Goal: Task Accomplishment & Management: Complete application form

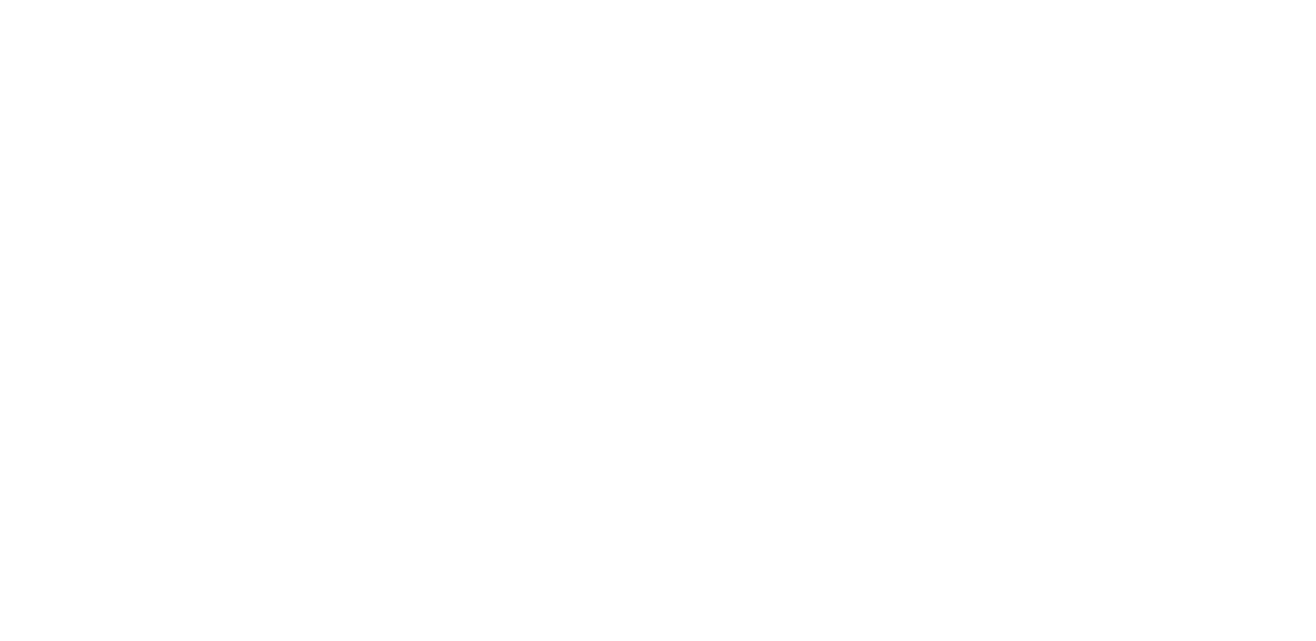
click at [0, 0] on html at bounding box center [0, 0] width 0 height 0
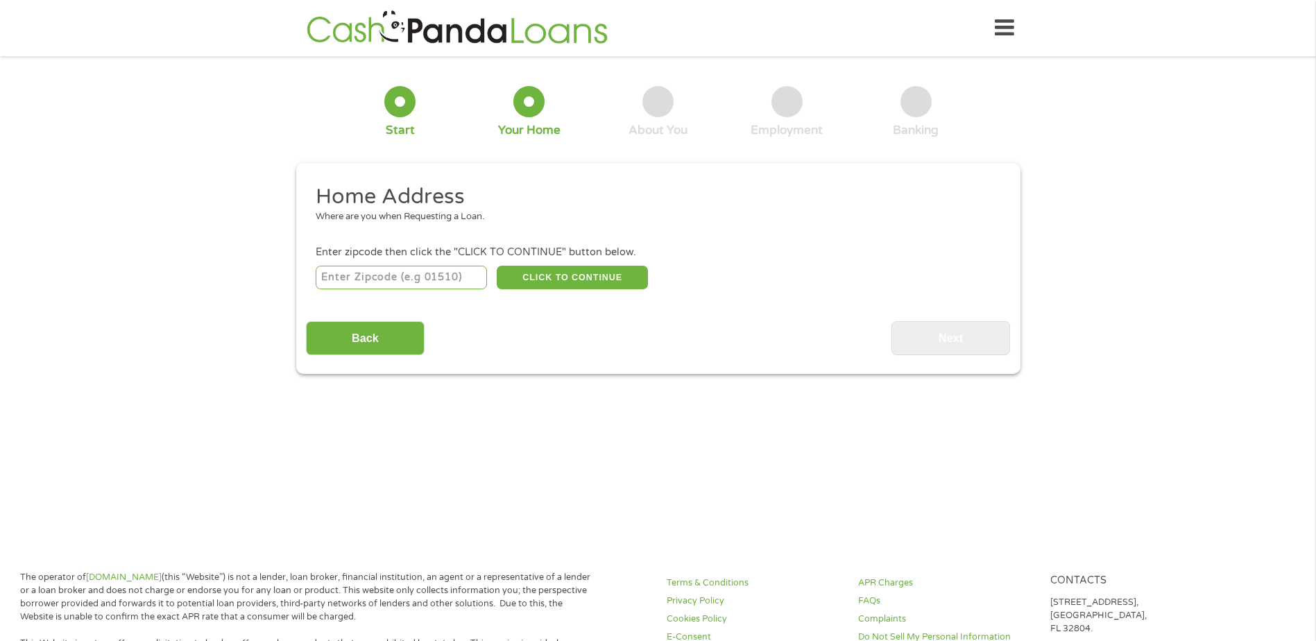
click at [397, 279] on input "number" at bounding box center [401, 278] width 171 height 24
type input "46235"
select select "[US_STATE]"
click at [597, 274] on button "CLICK TO CONTINUE" at bounding box center [572, 278] width 151 height 24
type input "46235"
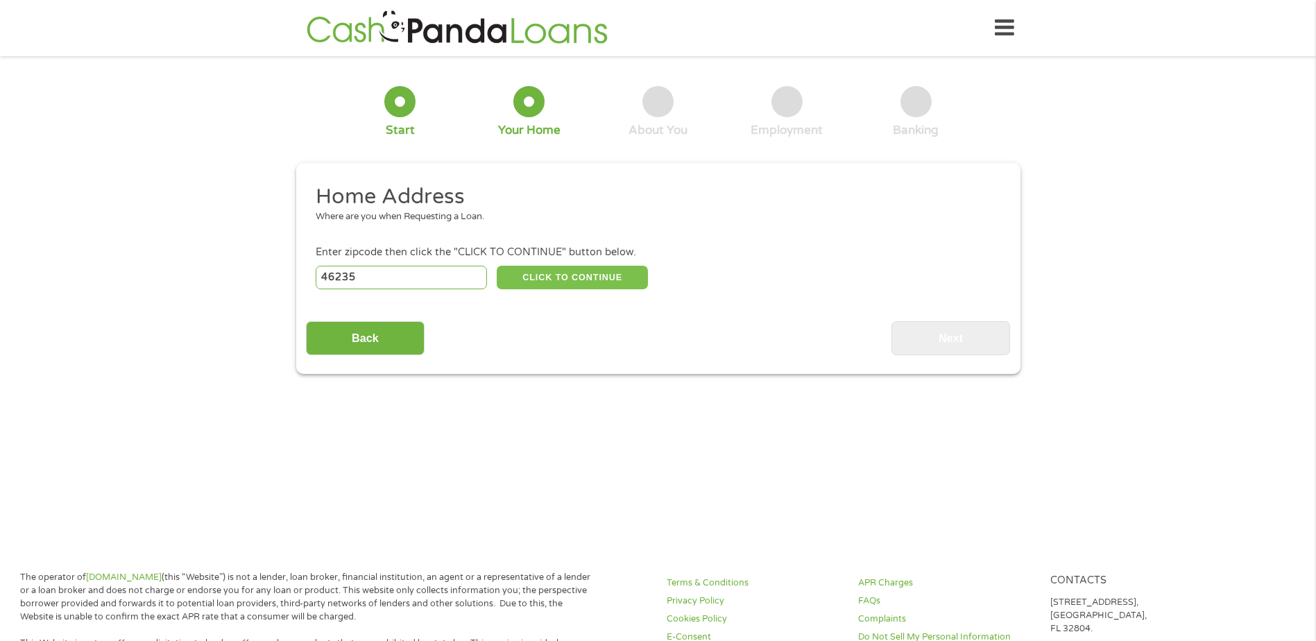
type input "[GEOGRAPHIC_DATA]"
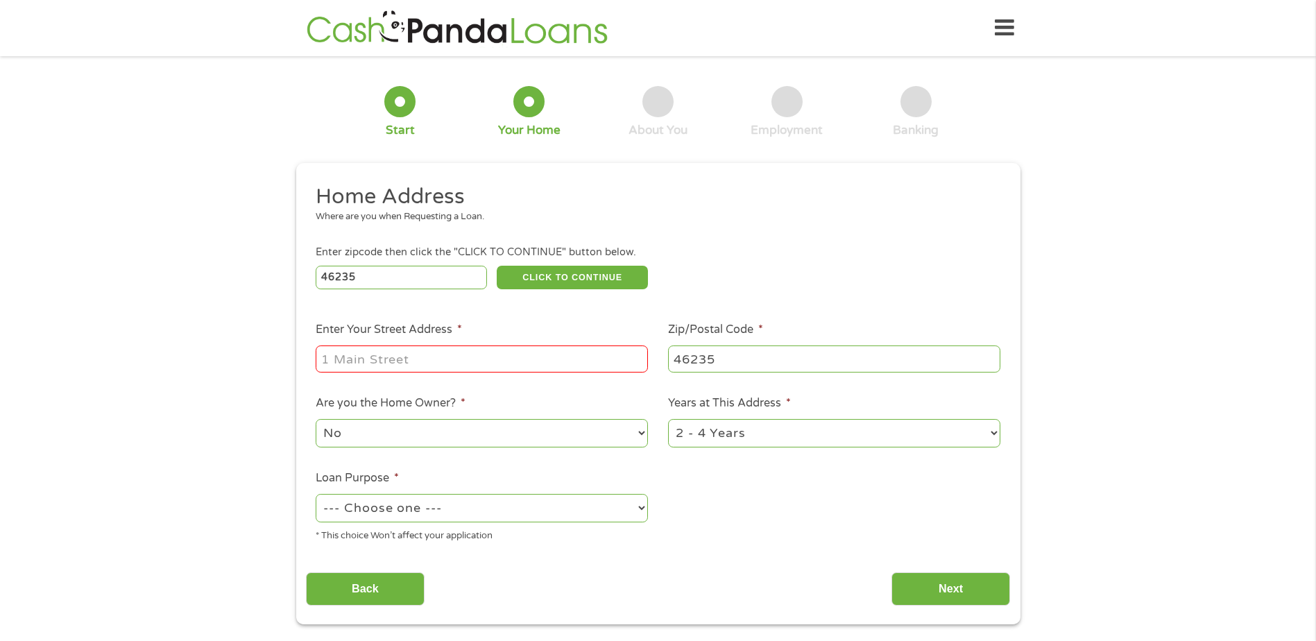
click at [434, 359] on input "Enter Your Street Address *" at bounding box center [482, 358] width 332 height 26
type input "[STREET_ADDRESS]"
click at [645, 507] on select "--- Choose one --- Pay Bills Debt Consolidation Home Improvement Major Purchase…" at bounding box center [482, 508] width 332 height 28
select select "other"
click at [316, 494] on select "--- Choose one --- Pay Bills Debt Consolidation Home Improvement Major Purchase…" at bounding box center [482, 508] width 332 height 28
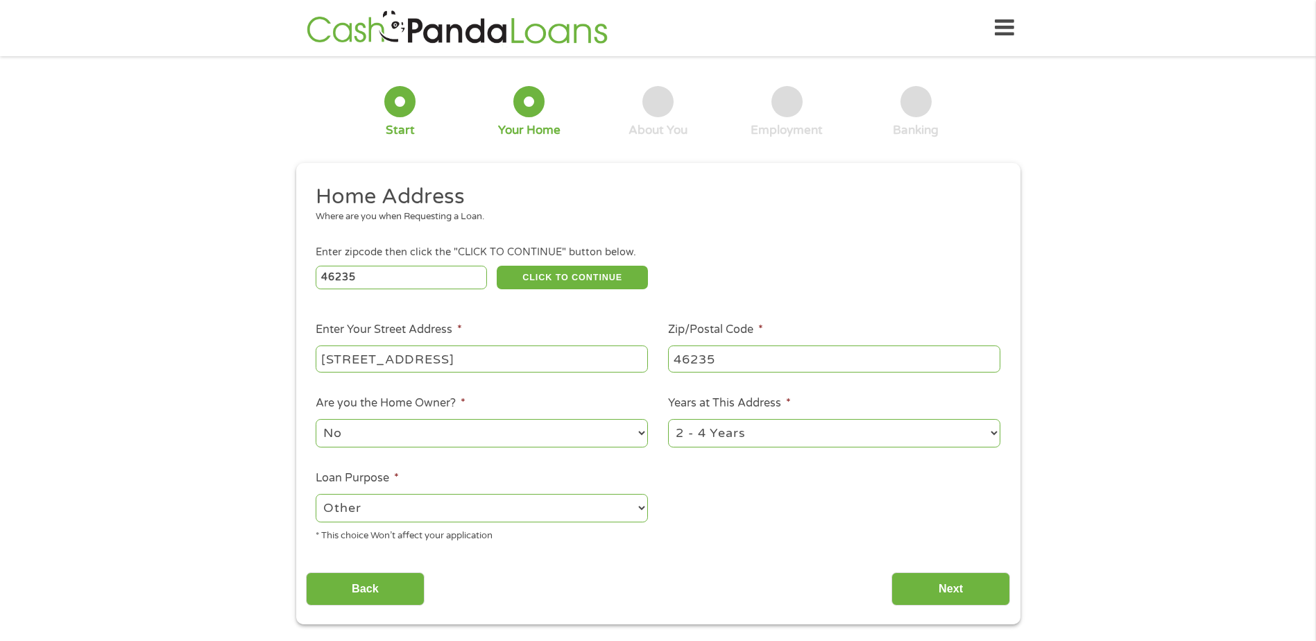
scroll to position [69, 0]
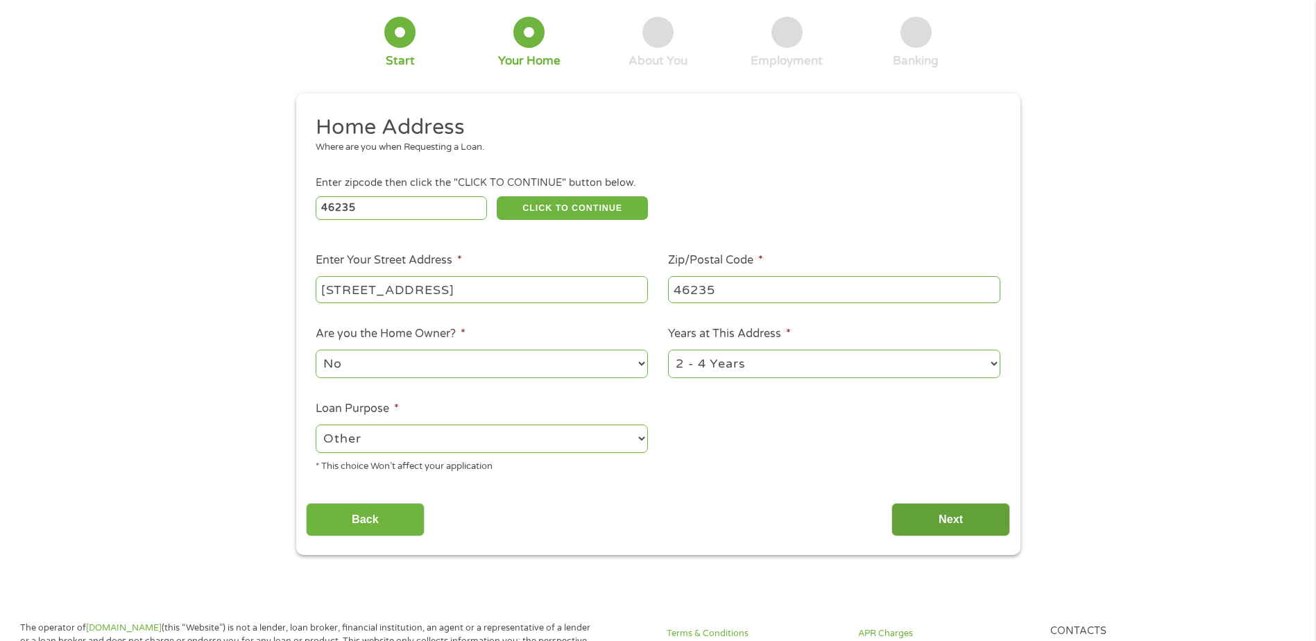
click at [960, 515] on input "Next" at bounding box center [950, 520] width 119 height 34
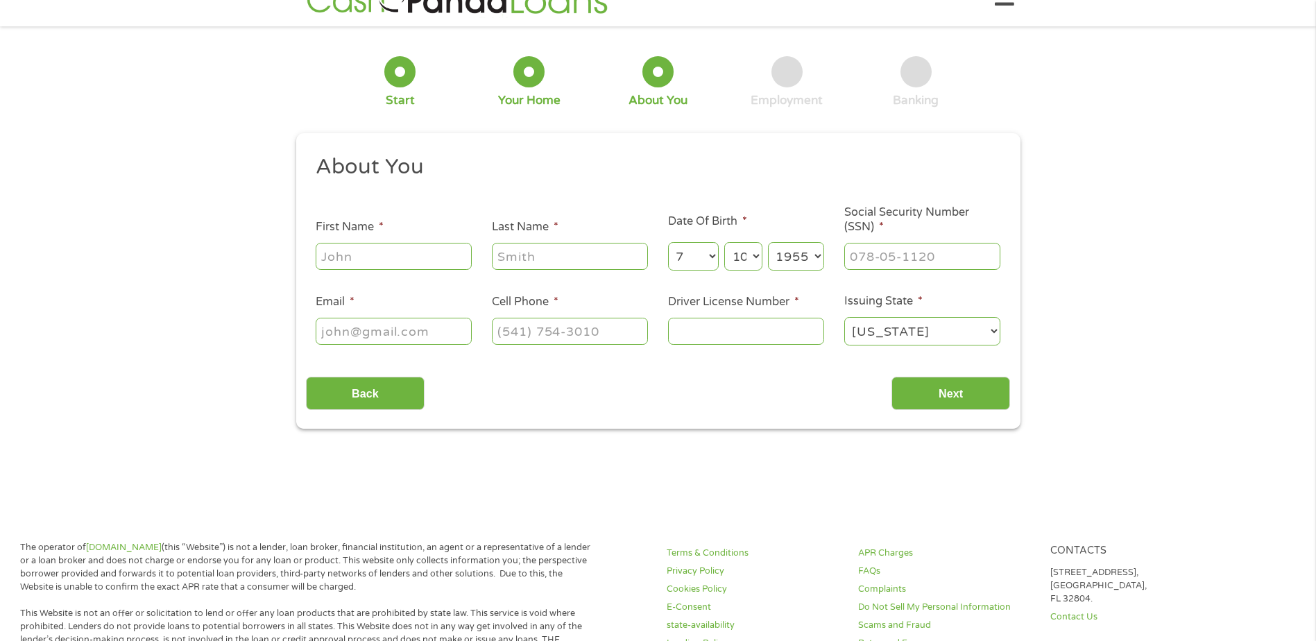
scroll to position [0, 0]
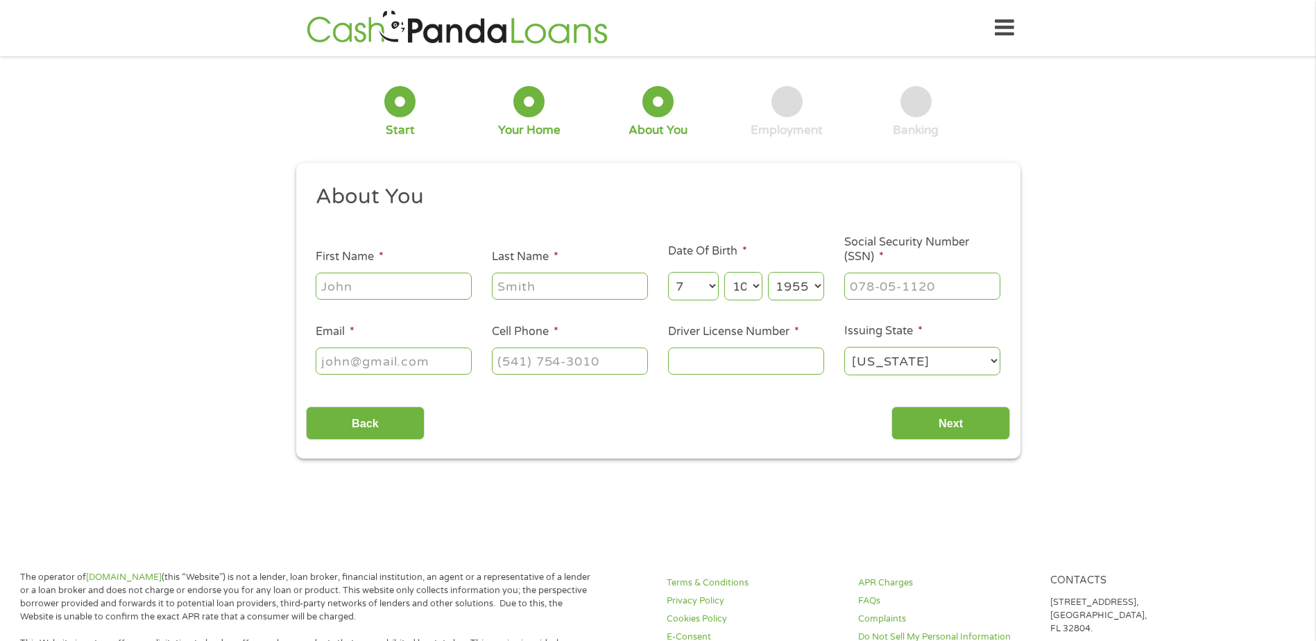
click at [385, 286] on input "First Name *" at bounding box center [394, 286] width 156 height 26
type input "[PERSON_NAME]"
type input "[EMAIL_ADDRESS][DOMAIN_NAME]"
type input "[PHONE_NUMBER]"
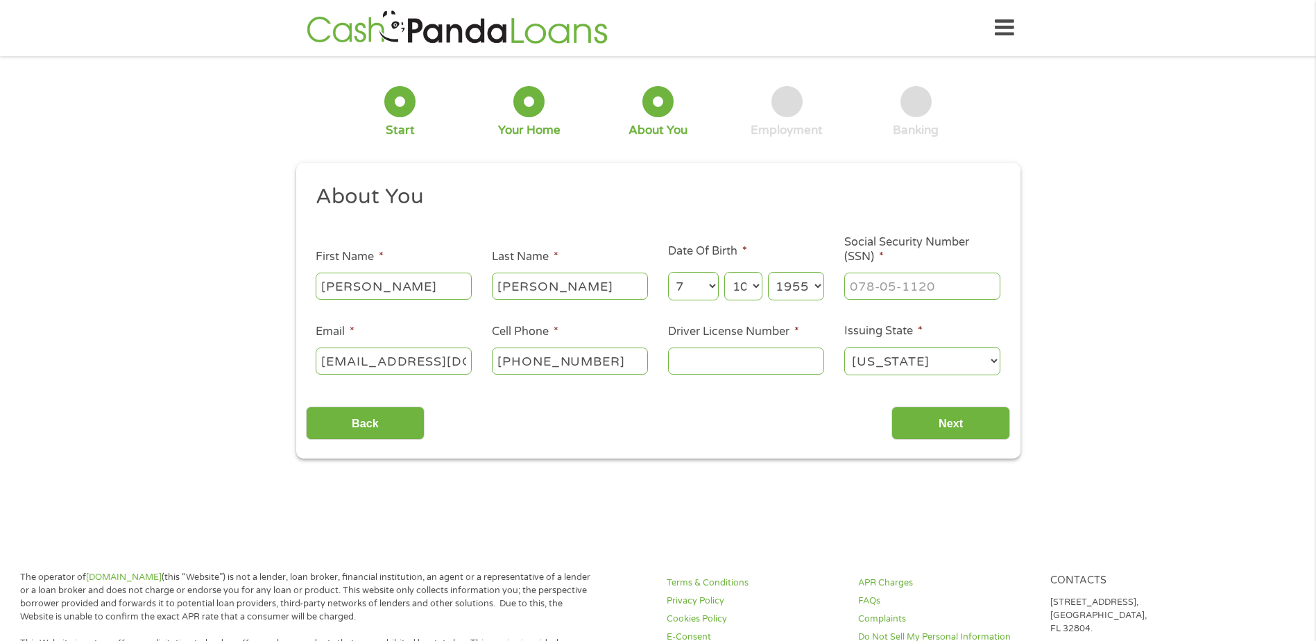
click at [709, 364] on input "Driver License Number *" at bounding box center [746, 361] width 156 height 26
type input "89118502"
click at [965, 425] on input "Next" at bounding box center [950, 424] width 119 height 34
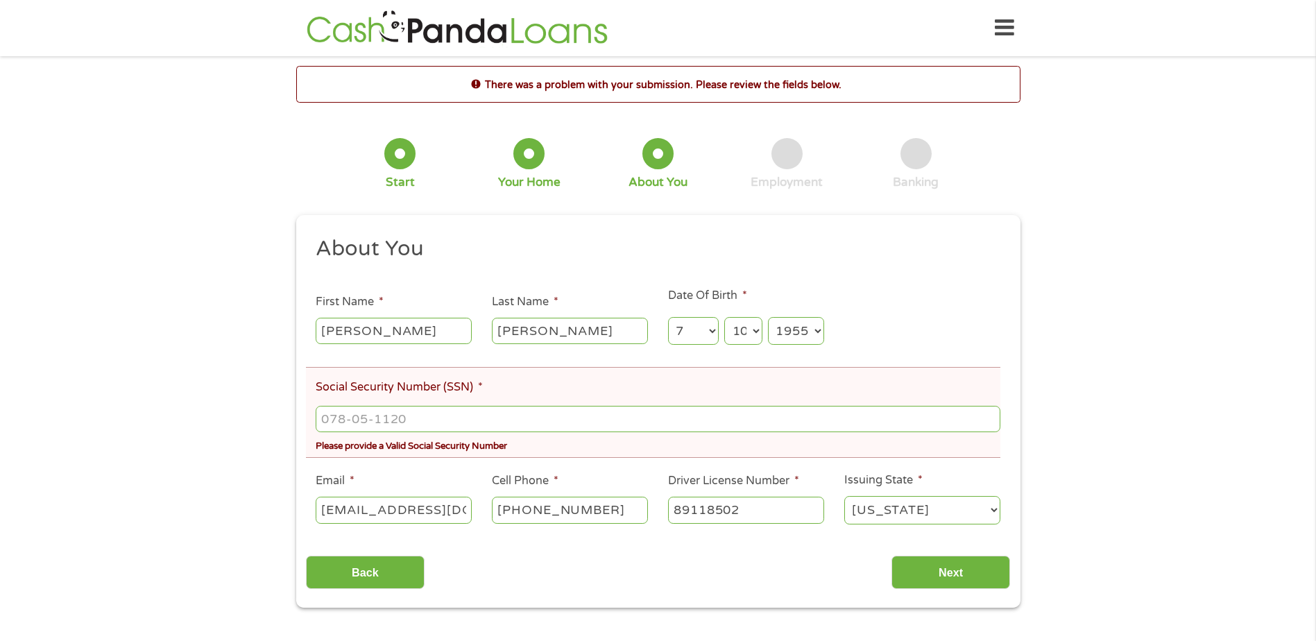
drag, startPoint x: 756, startPoint y: 513, endPoint x: 672, endPoint y: 515, distance: 84.0
click at [661, 513] on li "Driver License Number * [DRIVERS_LICENSE_NUMBER]" at bounding box center [746, 498] width 176 height 53
type input "[PHONE_NUMBER]"
drag, startPoint x: 418, startPoint y: 418, endPoint x: 355, endPoint y: 415, distance: 63.2
click at [355, 415] on input "___-__-____" at bounding box center [658, 419] width 684 height 26
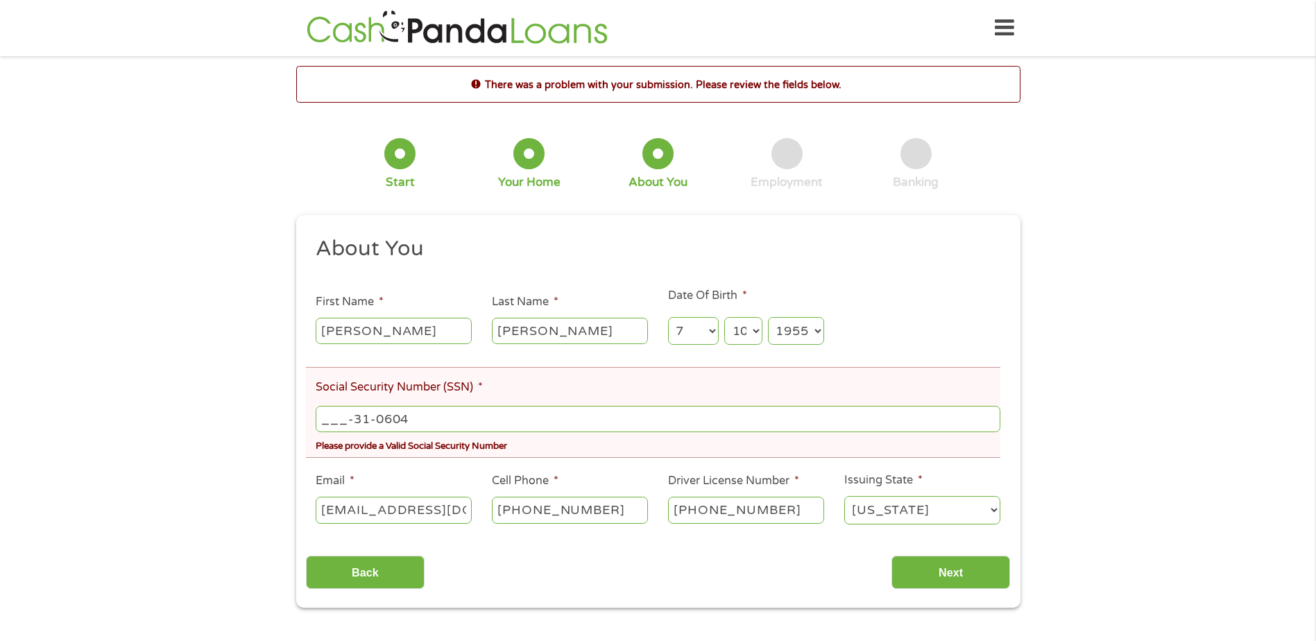
drag, startPoint x: 418, startPoint y: 422, endPoint x: 327, endPoint y: 420, distance: 90.9
click at [327, 420] on input "___-31-0604" at bounding box center [658, 419] width 684 height 26
drag, startPoint x: 384, startPoint y: 420, endPoint x: 299, endPoint y: 423, distance: 85.4
click at [299, 423] on div "This field is hidden when viewing the form gclid EAIaIQobChMIxKe07c7jjwMVSDMIBR…" at bounding box center [658, 411] width 724 height 393
drag, startPoint x: 420, startPoint y: 427, endPoint x: 300, endPoint y: 424, distance: 120.1
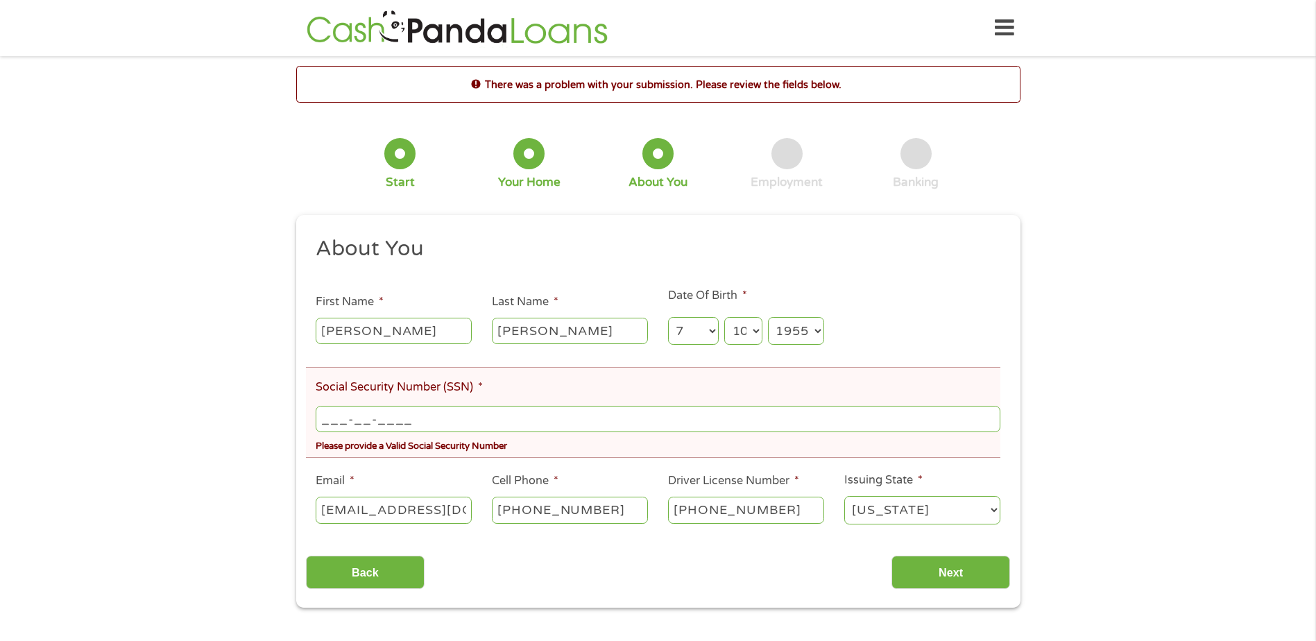
click at [293, 423] on div "There was a problem with your submission. Please review the fields below. 1 Sta…" at bounding box center [658, 337] width 749 height 542
type input "310-60-4207"
click at [958, 574] on input "Next" at bounding box center [950, 573] width 119 height 34
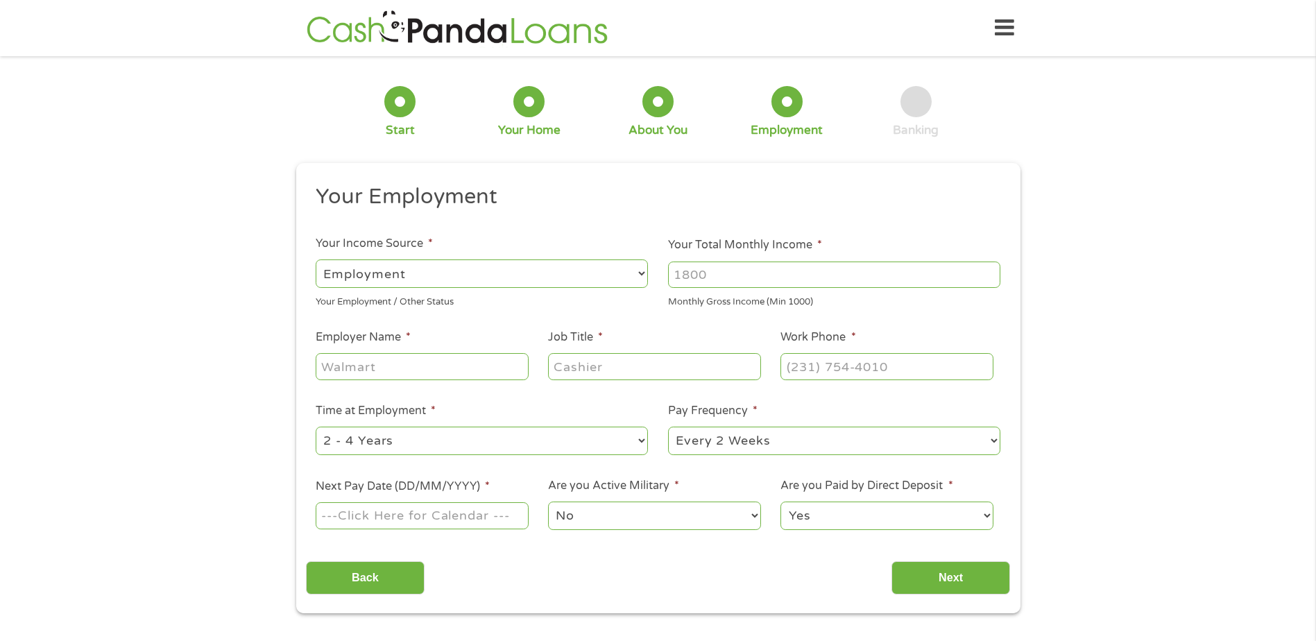
drag, startPoint x: 711, startPoint y: 277, endPoint x: 660, endPoint y: 269, distance: 51.9
click at [665, 274] on li "Your Total Monthly Income * Monthly Gross Income (Min 1000)" at bounding box center [834, 273] width 352 height 72
click at [688, 275] on input "22000" at bounding box center [834, 275] width 332 height 26
click at [689, 275] on input "22000" at bounding box center [834, 275] width 332 height 26
type input "22000"
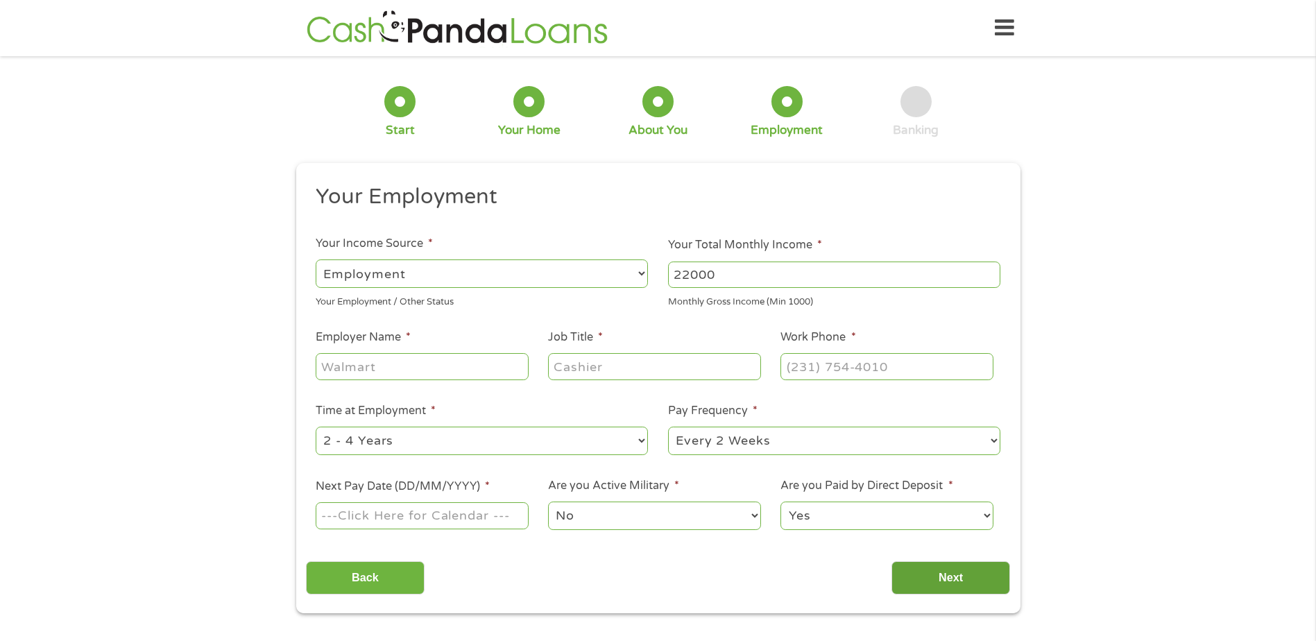
click at [965, 577] on input "Next" at bounding box center [950, 578] width 119 height 34
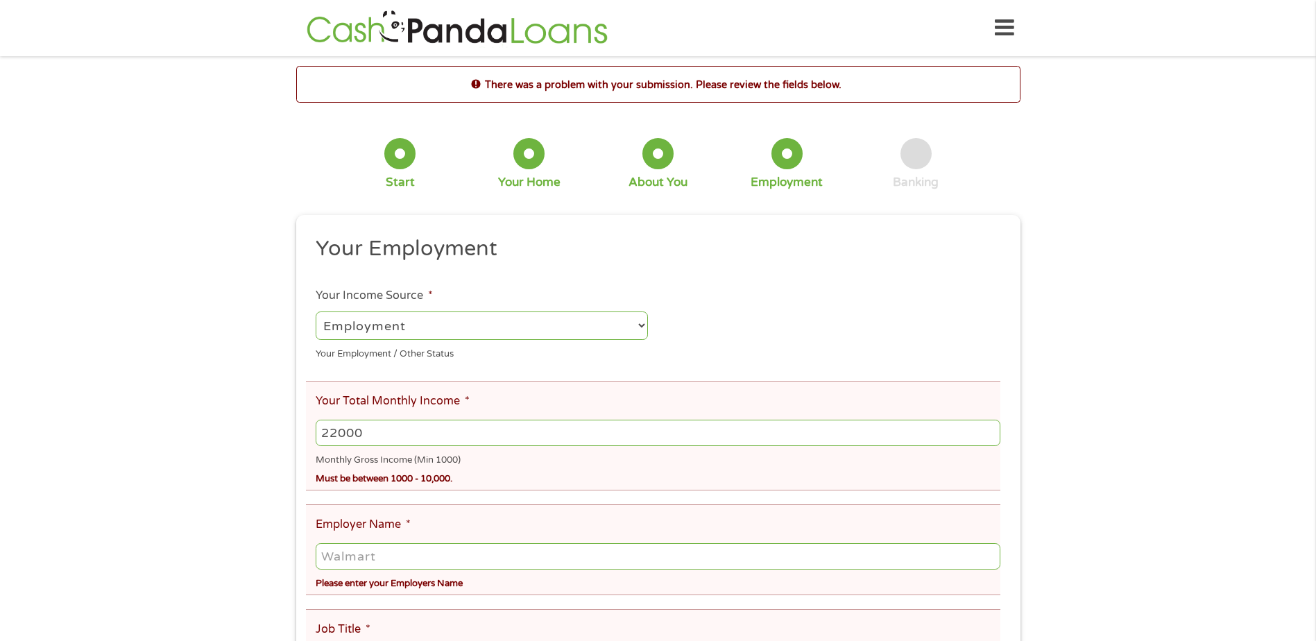
click at [644, 326] on select "--- Choose one --- Employment [DEMOGRAPHIC_DATA] Benefits" at bounding box center [482, 325] width 332 height 28
select select "benefits"
click at [316, 311] on select "--- Choose one --- Employment [DEMOGRAPHIC_DATA] Benefits" at bounding box center [482, 325] width 332 height 28
type input "Other"
type input "[PHONE_NUMBER]"
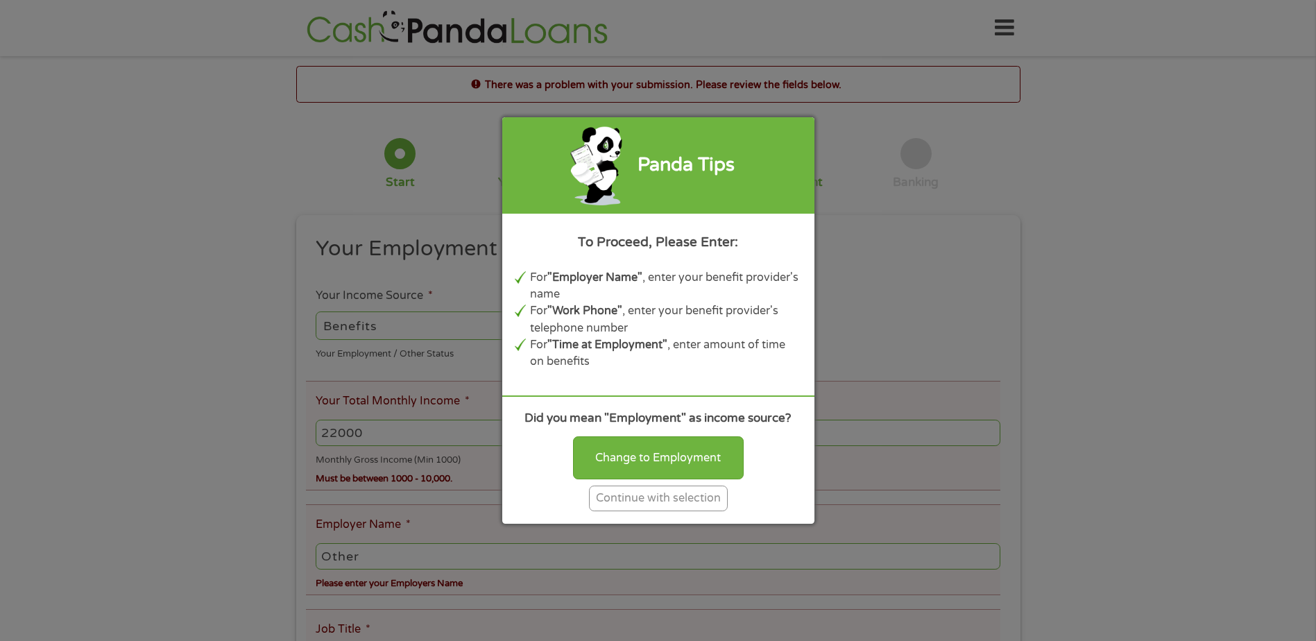
click at [624, 501] on div "Continue with selection" at bounding box center [658, 499] width 139 height 26
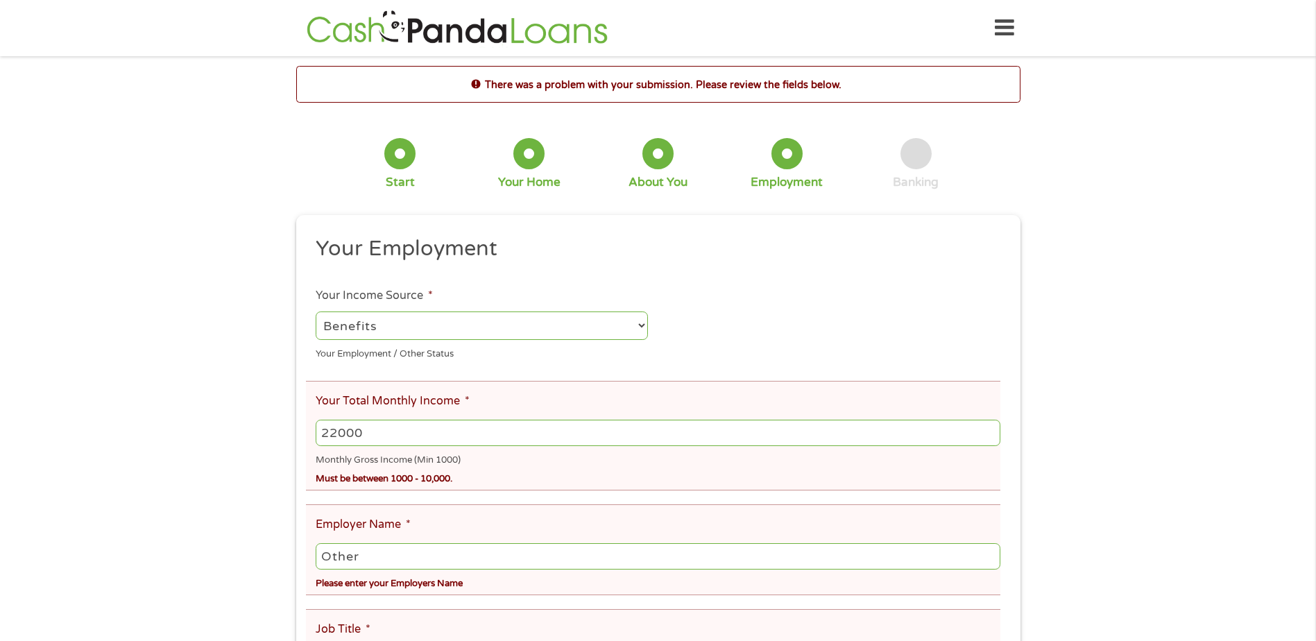
click at [468, 320] on select "--- Choose one --- Employment [DEMOGRAPHIC_DATA] Benefits" at bounding box center [482, 325] width 332 height 28
click at [241, 329] on div "There was a problem with your submission. Please review the fields below. 1 Sta…" at bounding box center [658, 609] width 1316 height 1087
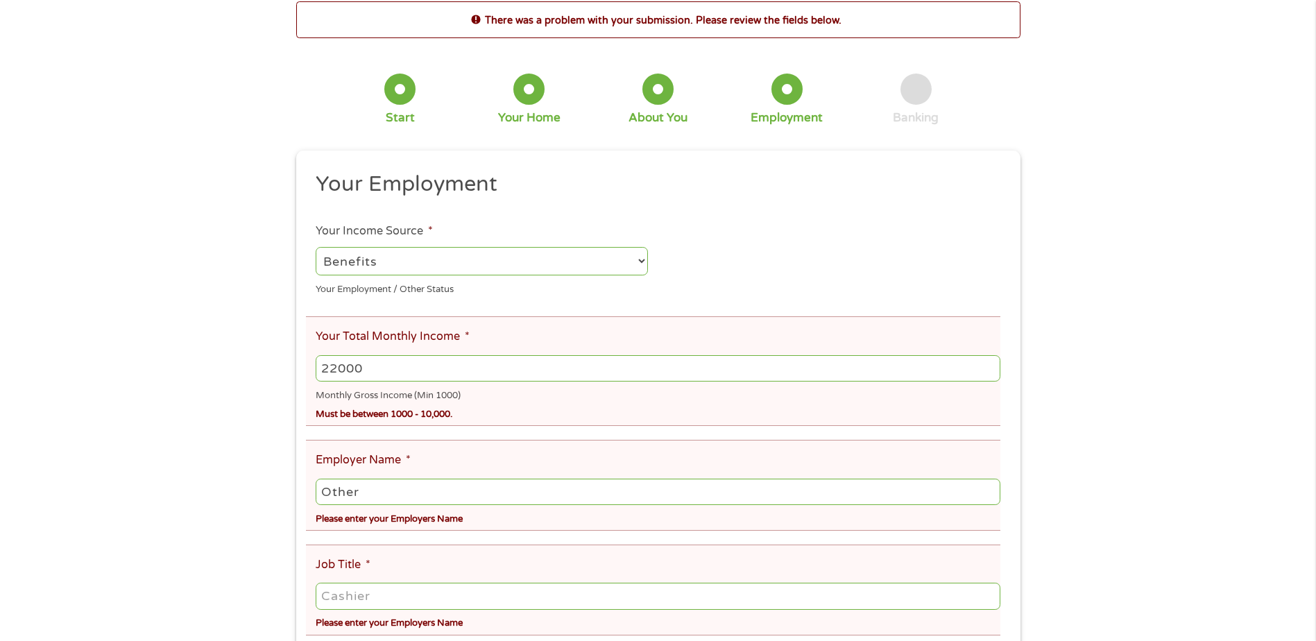
scroll to position [69, 0]
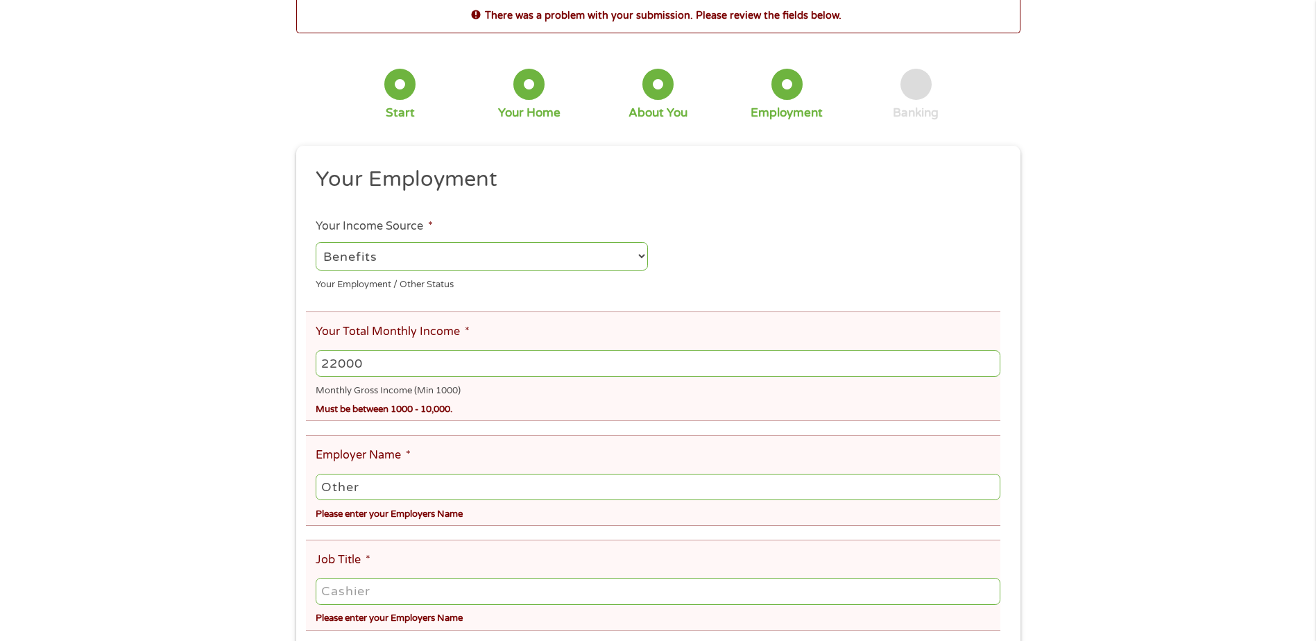
click at [380, 488] on input "Other" at bounding box center [658, 487] width 684 height 26
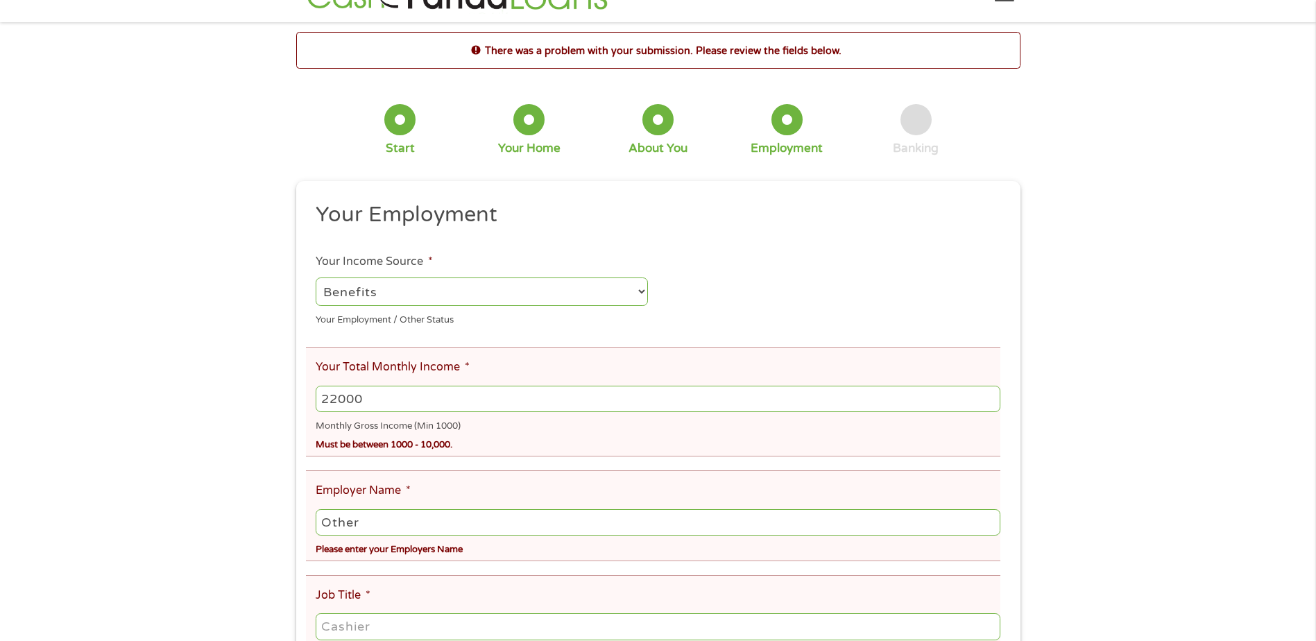
scroll to position [0, 0]
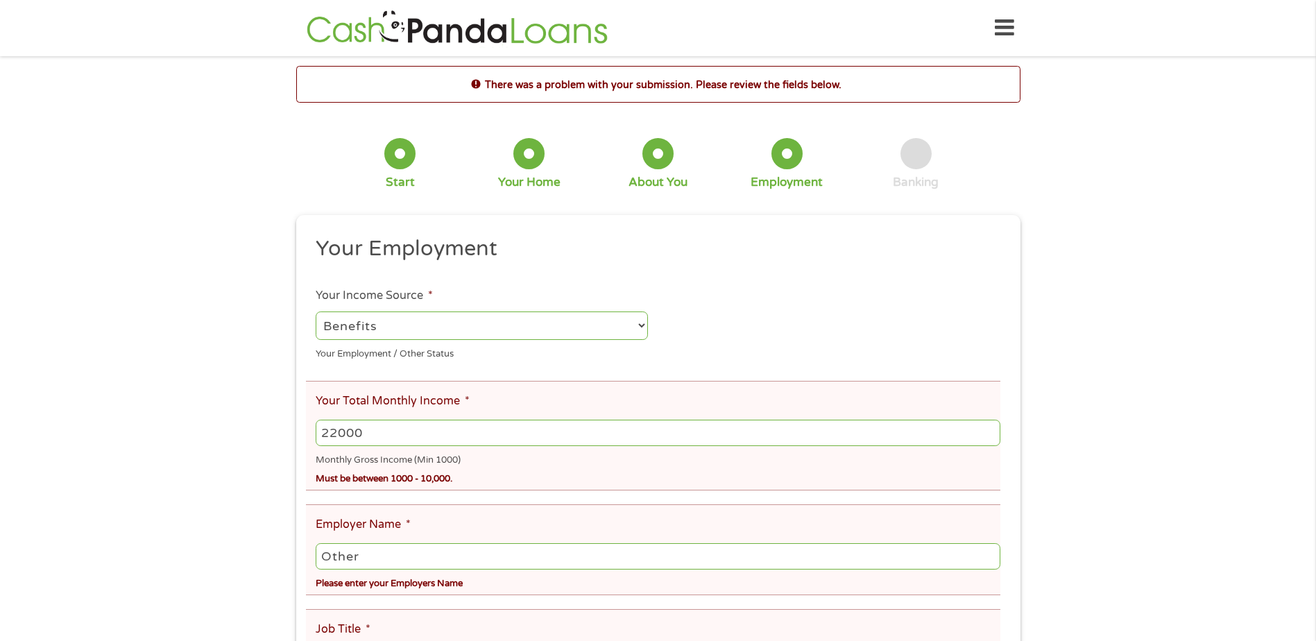
drag, startPoint x: 371, startPoint y: 429, endPoint x: 284, endPoint y: 442, distance: 88.4
click at [285, 442] on div "There was a problem with your submission. Please review the fields below. 1 Sta…" at bounding box center [658, 609] width 749 height 1087
type input "22.000"
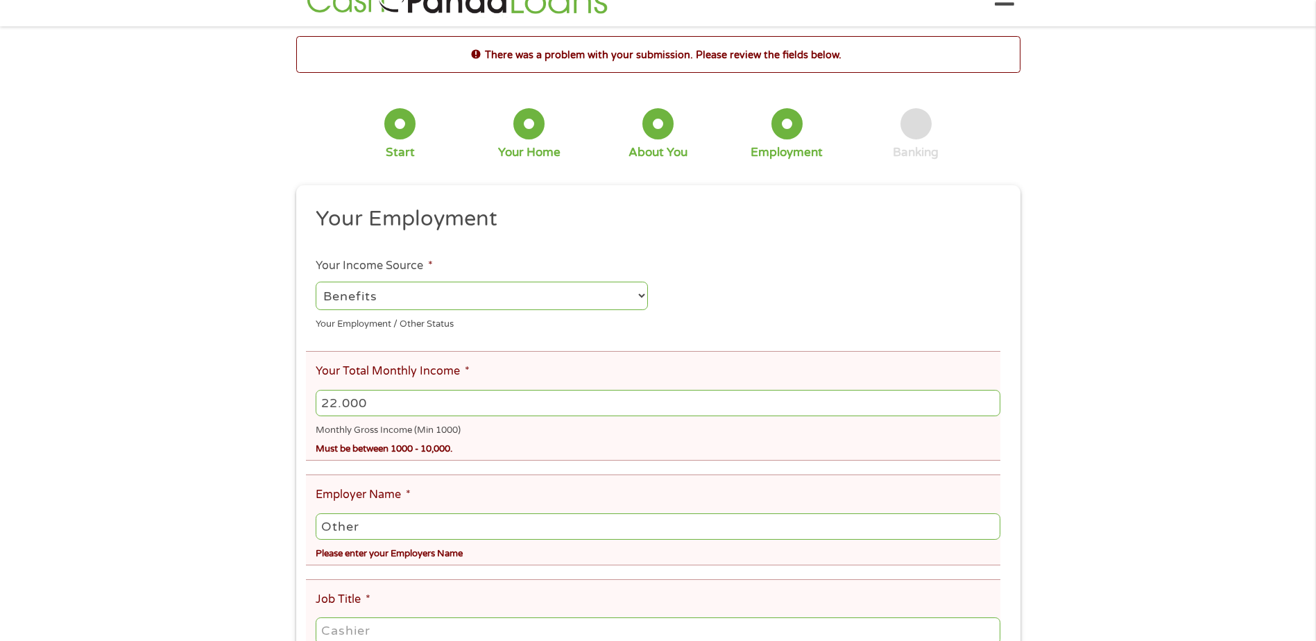
scroll to position [69, 0]
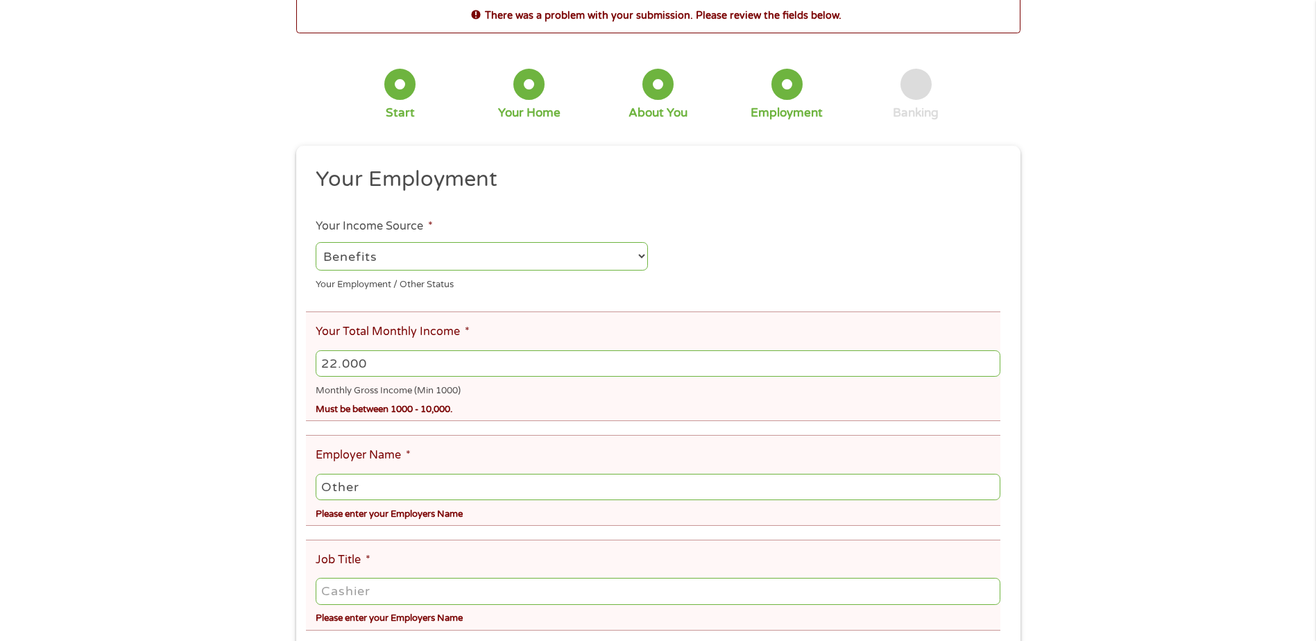
drag, startPoint x: 366, startPoint y: 359, endPoint x: 302, endPoint y: 361, distance: 64.6
click at [302, 361] on div "This field is hidden when viewing the form gclid EAIaIQobChMIxKe07c7jjwMVSDMIBR…" at bounding box center [658, 615] width 724 height 939
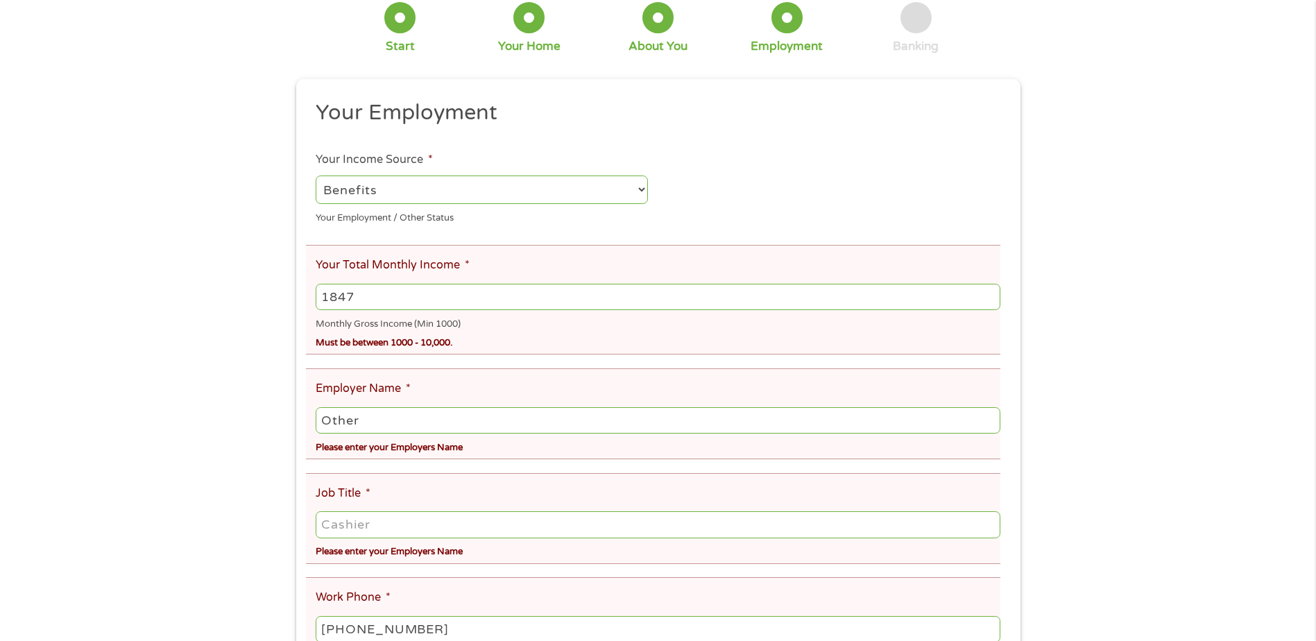
scroll to position [139, 0]
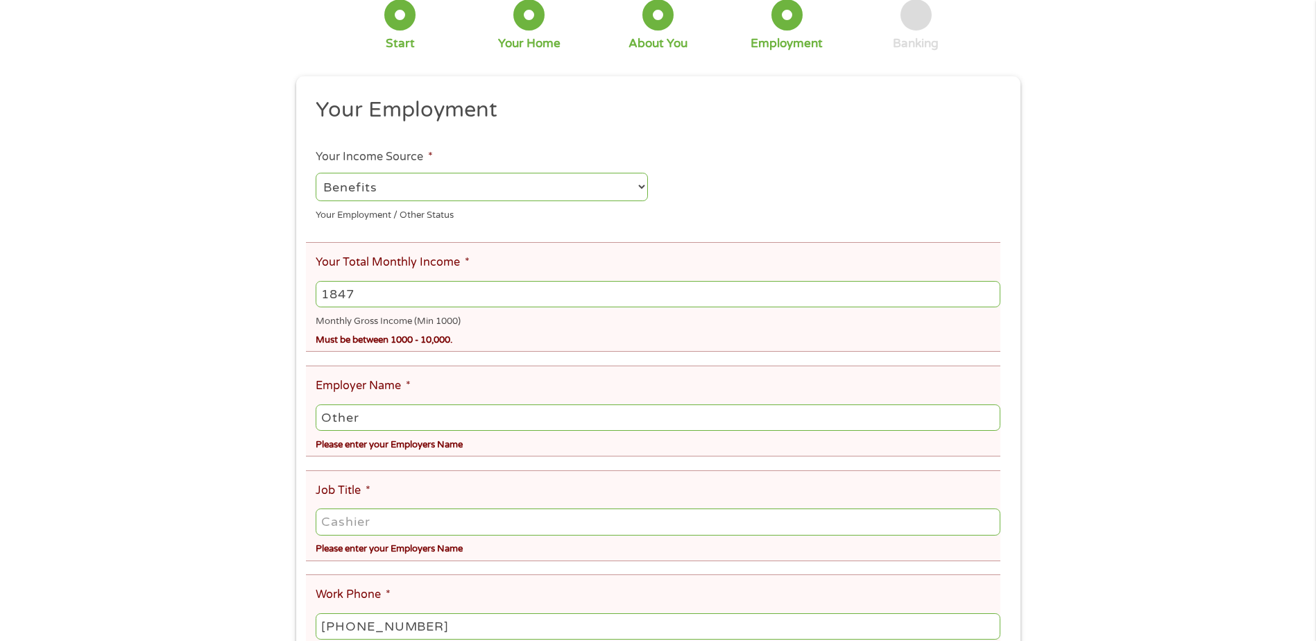
type input "1847"
click at [368, 412] on input "Other" at bounding box center [658, 417] width 684 height 26
type input "Otherre"
drag, startPoint x: 372, startPoint y: 418, endPoint x: 316, endPoint y: 416, distance: 55.5
click at [316, 418] on input "Otherre" at bounding box center [658, 417] width 684 height 26
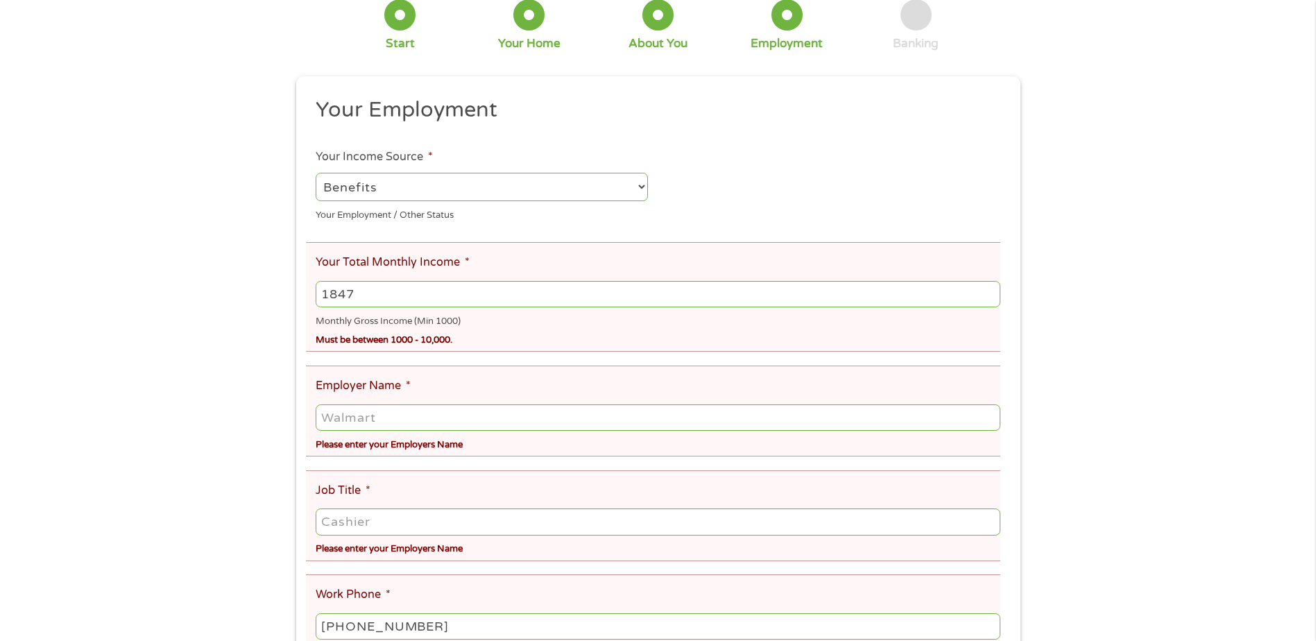
click at [339, 410] on input "Employer Name *" at bounding box center [658, 417] width 684 height 26
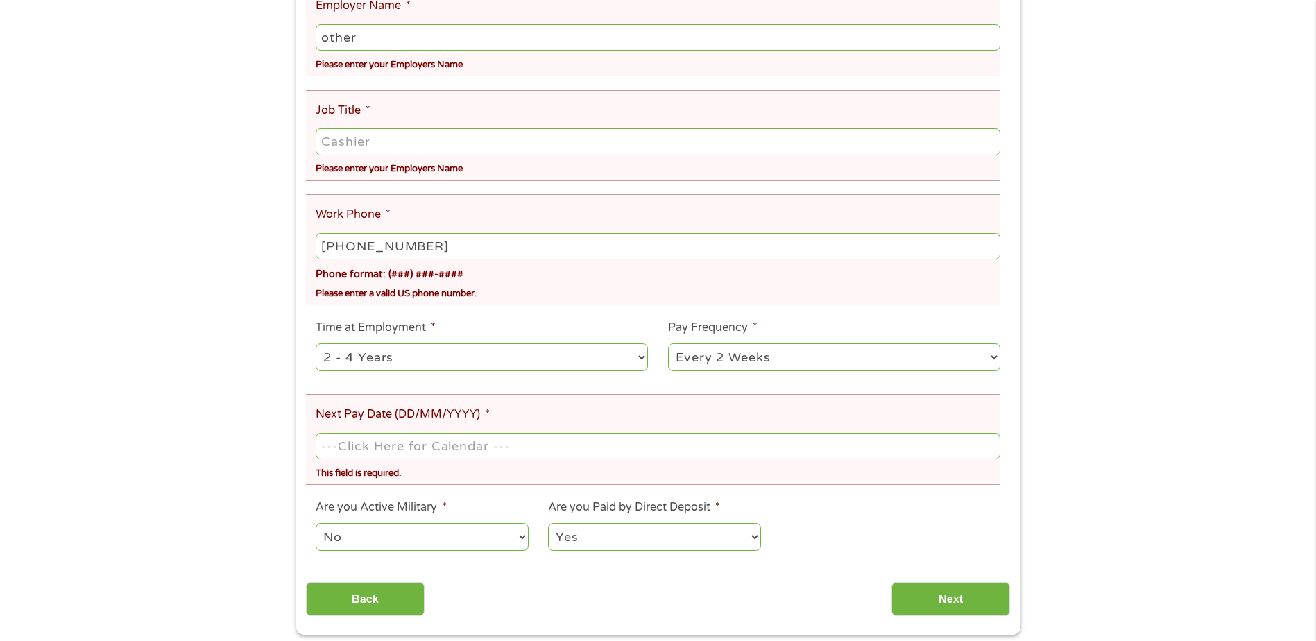
scroll to position [555, 0]
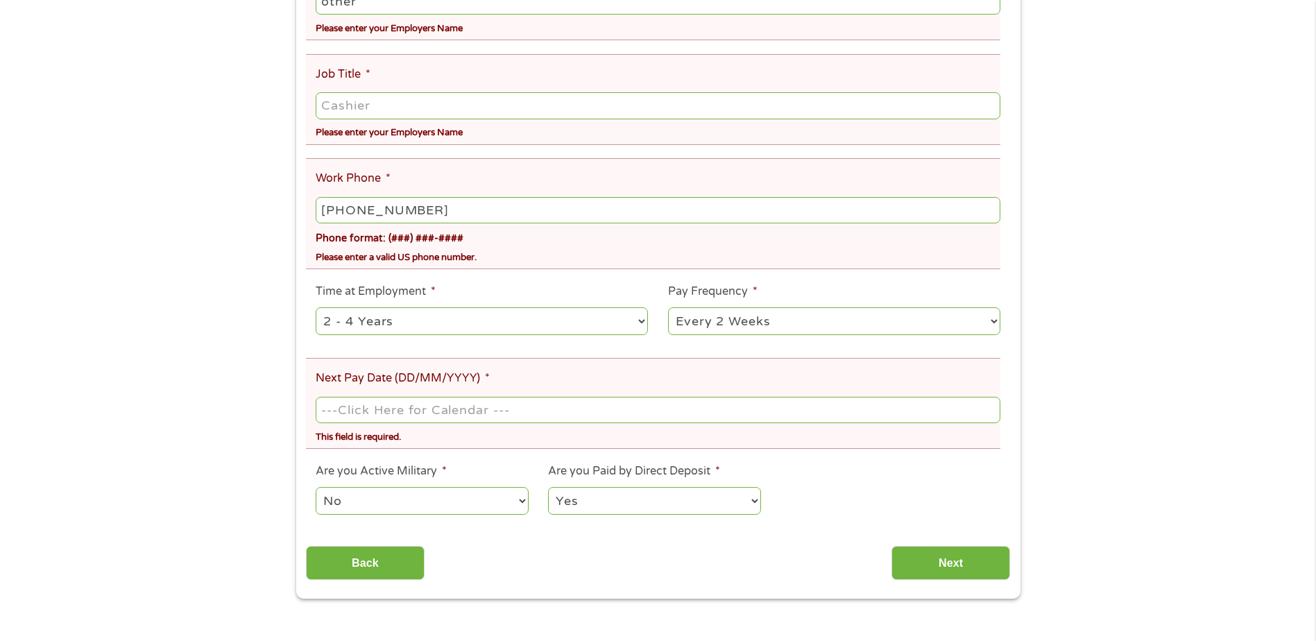
type input "other"
drag, startPoint x: 778, startPoint y: 319, endPoint x: 749, endPoint y: 336, distance: 34.5
click at [767, 318] on select "--- Choose one --- Every 2 Weeks Every Week Monthly Semi-Monthly" at bounding box center [834, 321] width 332 height 28
select select "monthly"
click at [668, 307] on select "--- Choose one --- Every 2 Weeks Every Week Monthly Semi-Monthly" at bounding box center [834, 321] width 332 height 28
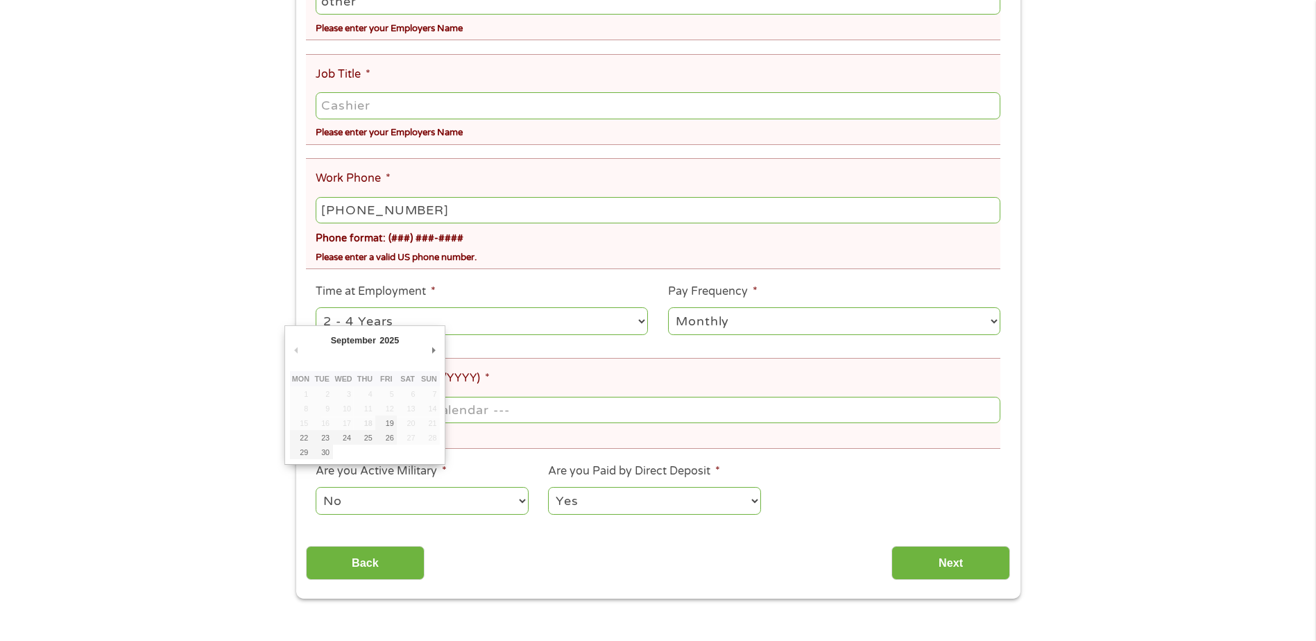
click at [477, 413] on input "Next Pay Date (DD/MM/YYYY) *" at bounding box center [658, 410] width 684 height 26
type input "[DATE]"
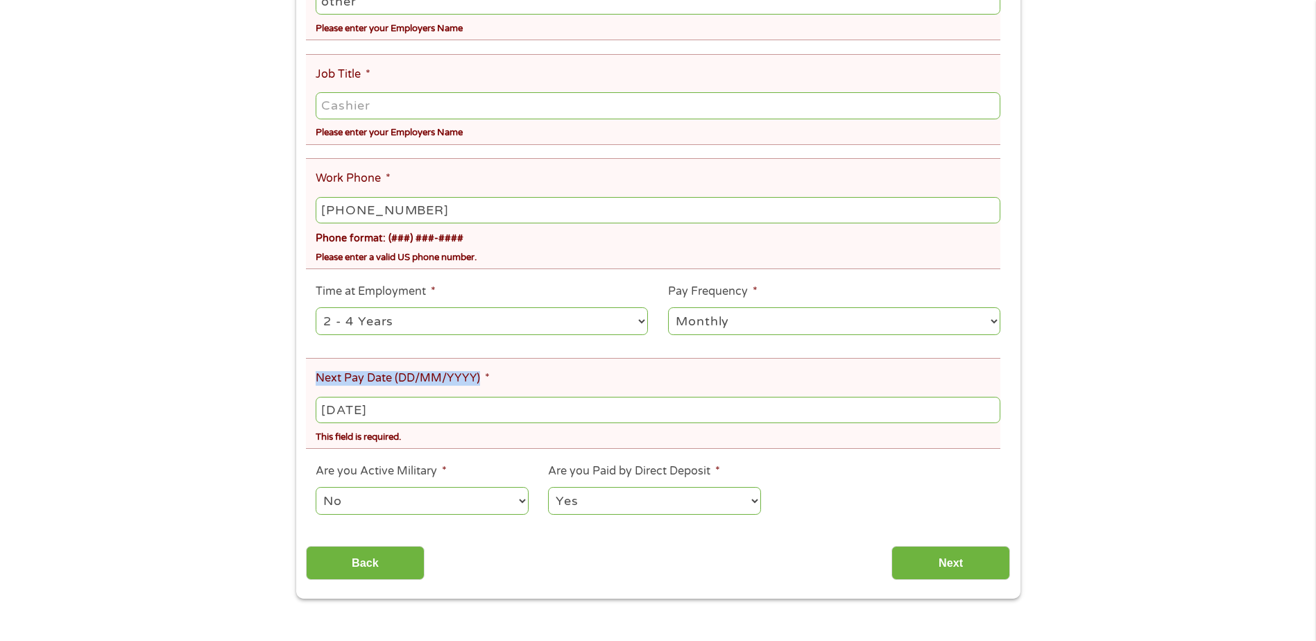
click at [488, 372] on label "Next Pay Date (DD/MM/YYYY) *" at bounding box center [403, 378] width 174 height 15
click at [369, 398] on body "Home Get Loan Offer How it works FAQs Blog Cash Loans Quick Loans Online Loans …" at bounding box center [658, 471] width 1316 height 2052
drag, startPoint x: 374, startPoint y: 398, endPoint x: 367, endPoint y: 403, distance: 8.9
click at [367, 403] on input "[DATE]" at bounding box center [658, 410] width 684 height 26
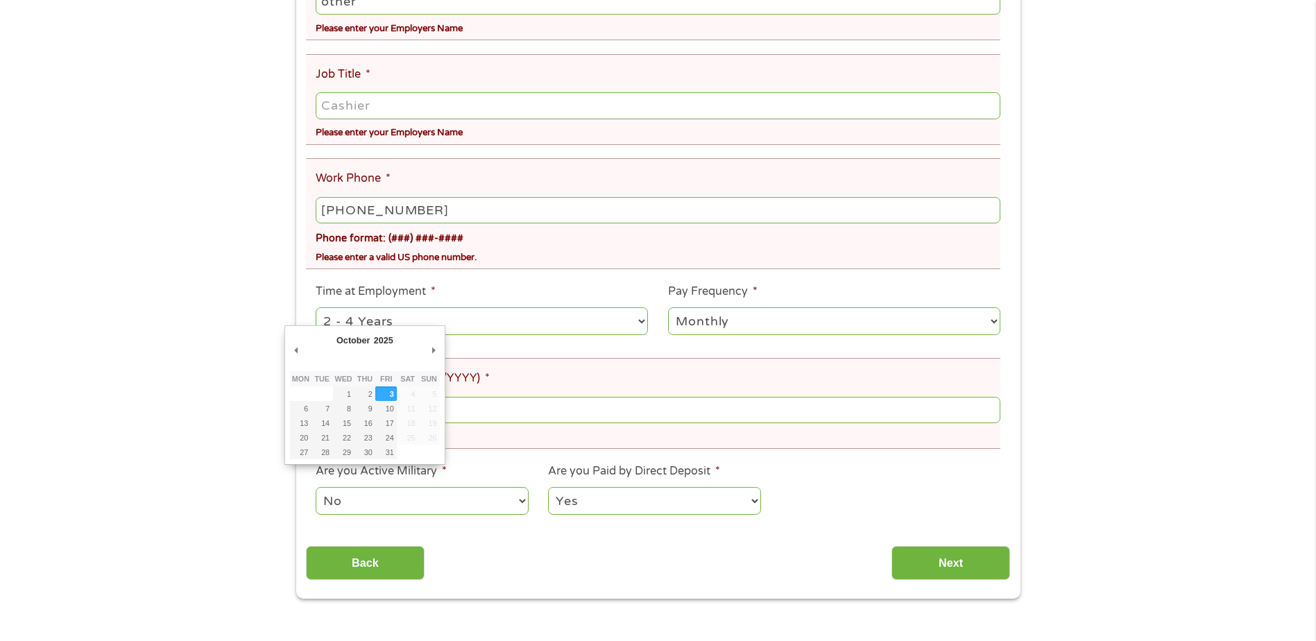
click at [406, 409] on body "Home Get Loan Offer How it works FAQs Blog Cash Loans Quick Loans Online Loans …" at bounding box center [658, 471] width 1316 height 2052
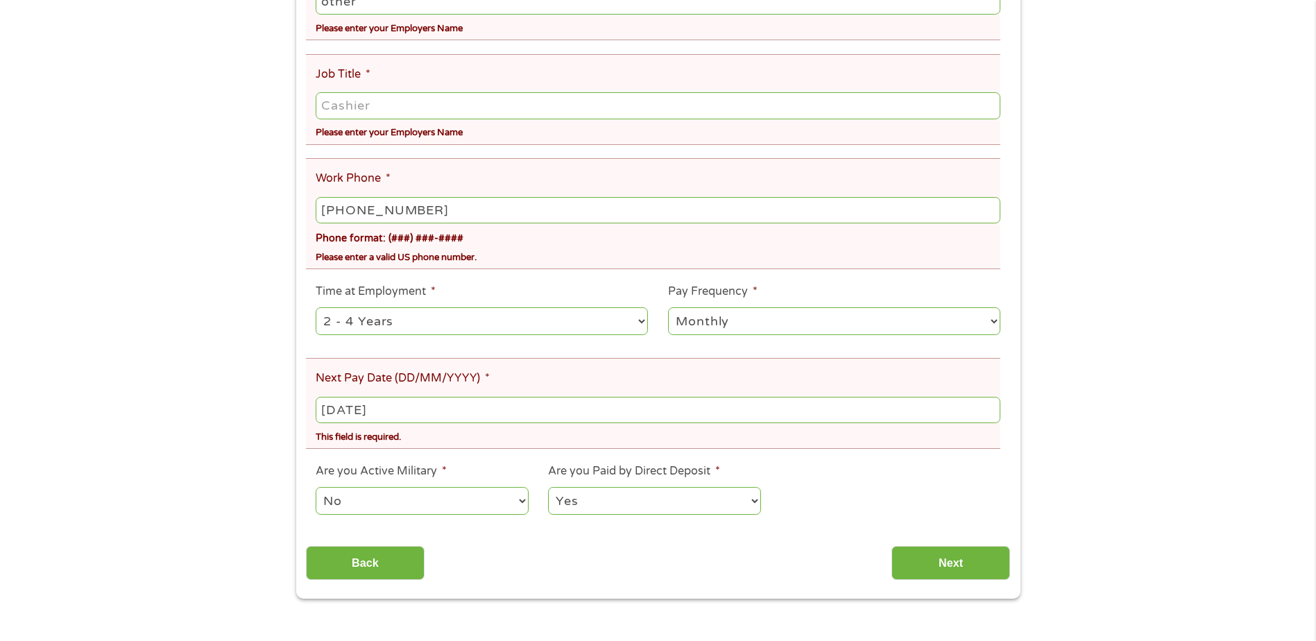
click at [395, 404] on input "[DATE]" at bounding box center [658, 410] width 684 height 26
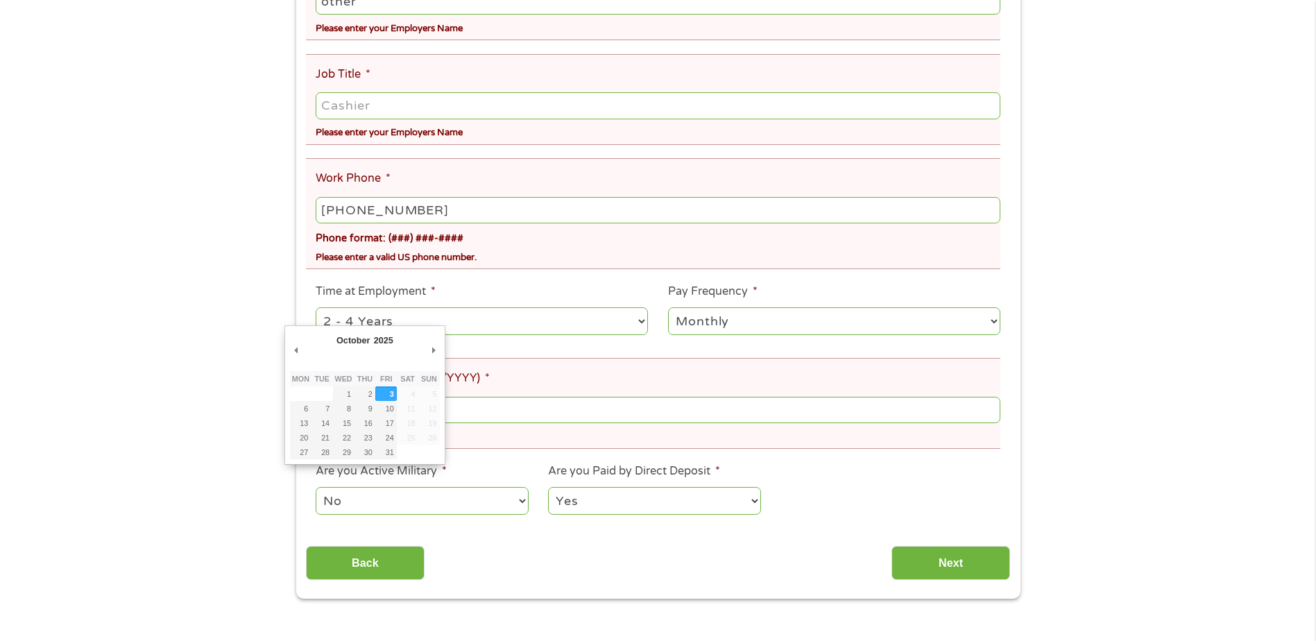
drag, startPoint x: 411, startPoint y: 409, endPoint x: 221, endPoint y: 396, distance: 190.5
click at [221, 396] on div "There was a problem with your submission. Please review the fields below. 1 Sta…" at bounding box center [658, 54] width 1316 height 1087
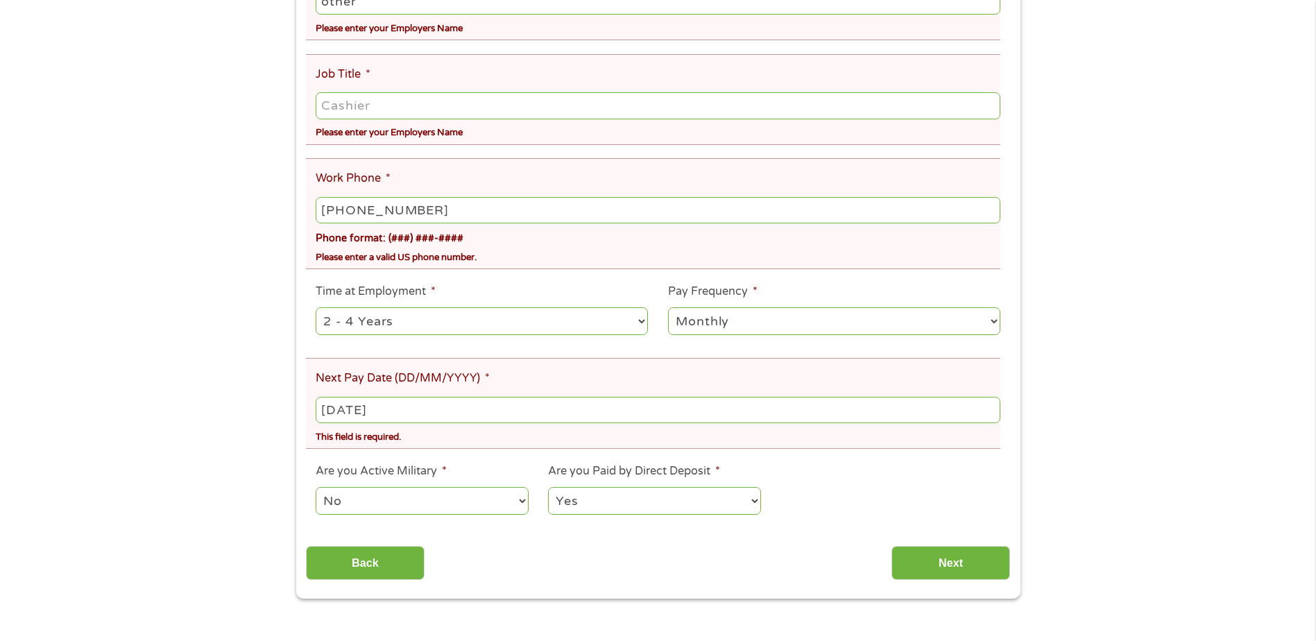
click at [333, 411] on input "[DATE]" at bounding box center [658, 410] width 684 height 26
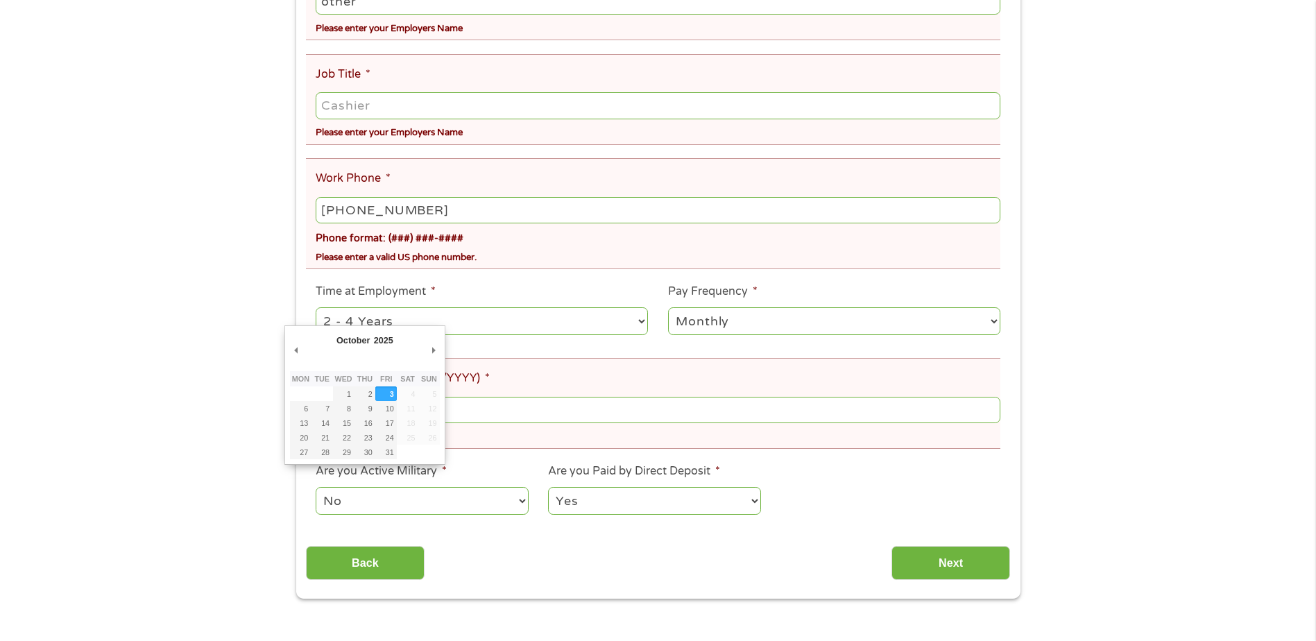
click at [386, 385] on th "Fri" at bounding box center [386, 379] width 22 height 16
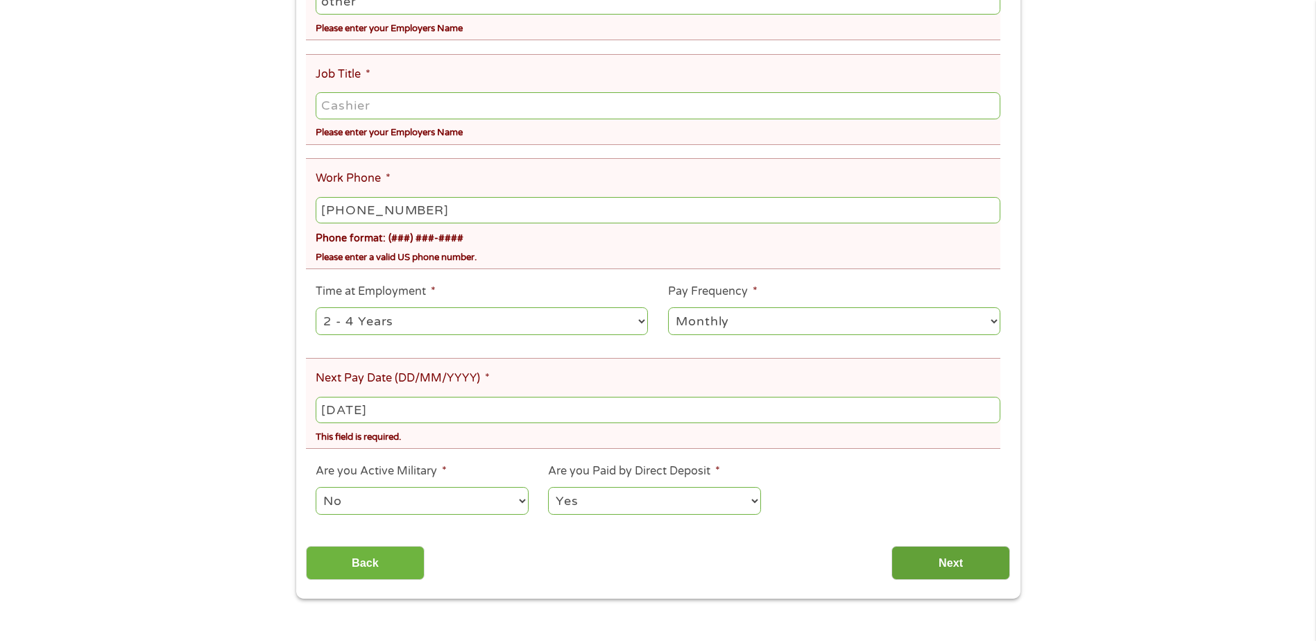
click at [941, 553] on input "Next" at bounding box center [950, 563] width 119 height 34
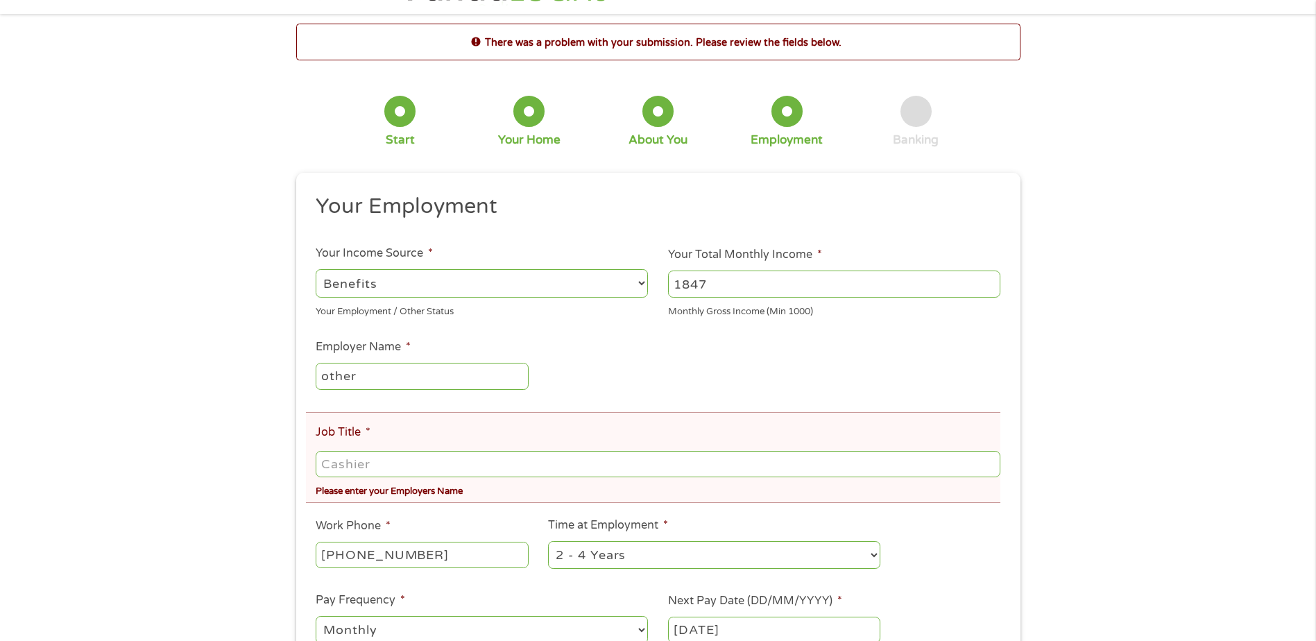
scroll to position [0, 0]
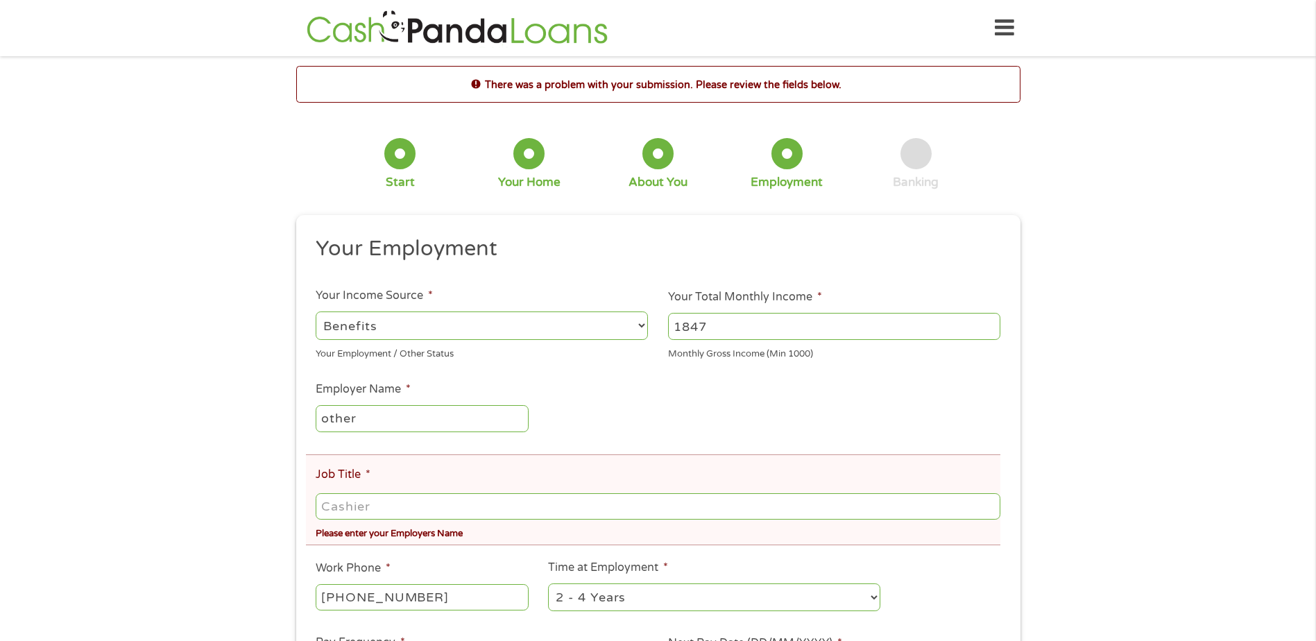
click at [644, 326] on select "--- Choose one --- Employment [DEMOGRAPHIC_DATA] Benefits" at bounding box center [482, 325] width 332 height 28
click at [389, 315] on select "--- Choose one --- Employment [DEMOGRAPHIC_DATA] Benefits" at bounding box center [482, 325] width 332 height 28
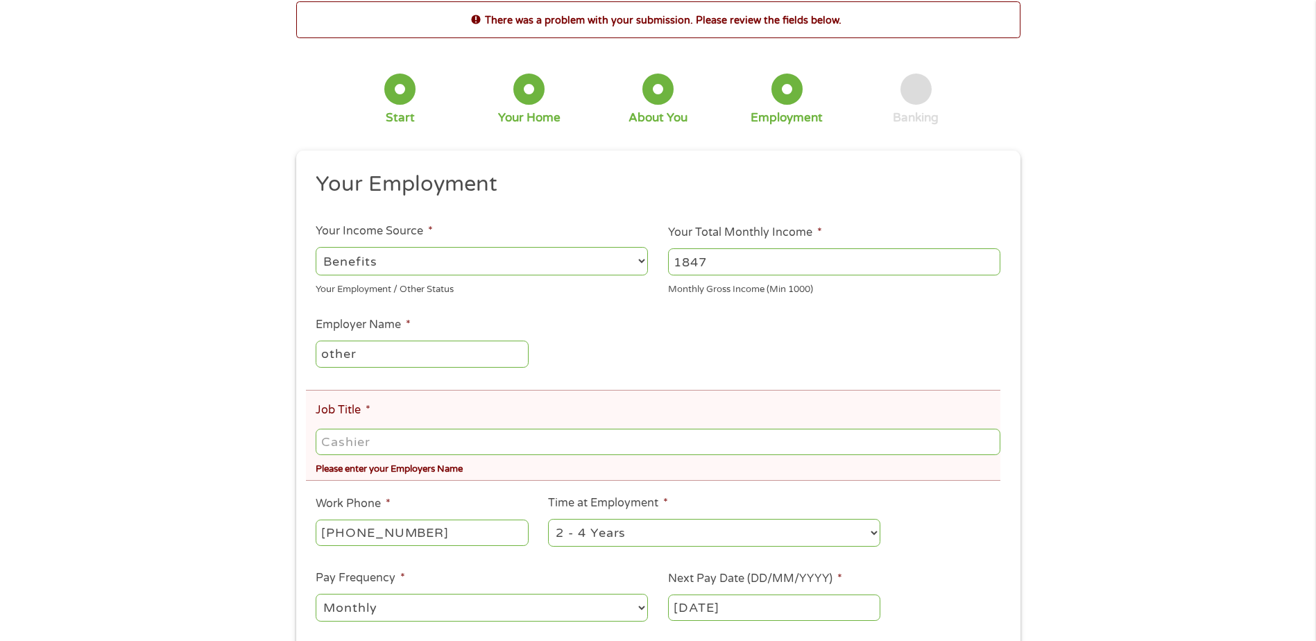
scroll to position [69, 0]
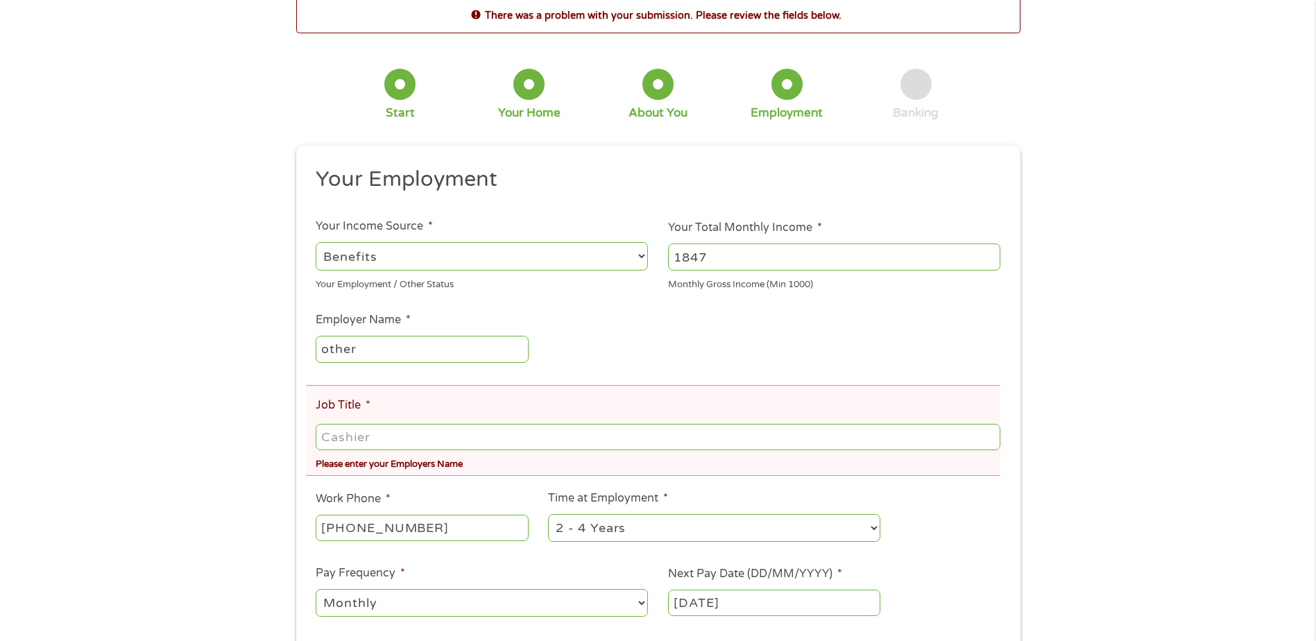
drag, startPoint x: 379, startPoint y: 437, endPoint x: 295, endPoint y: 432, distance: 84.8
click at [295, 432] on div "There was a problem with your submission. Please review the fields below. 1 Sta…" at bounding box center [658, 386] width 749 height 778
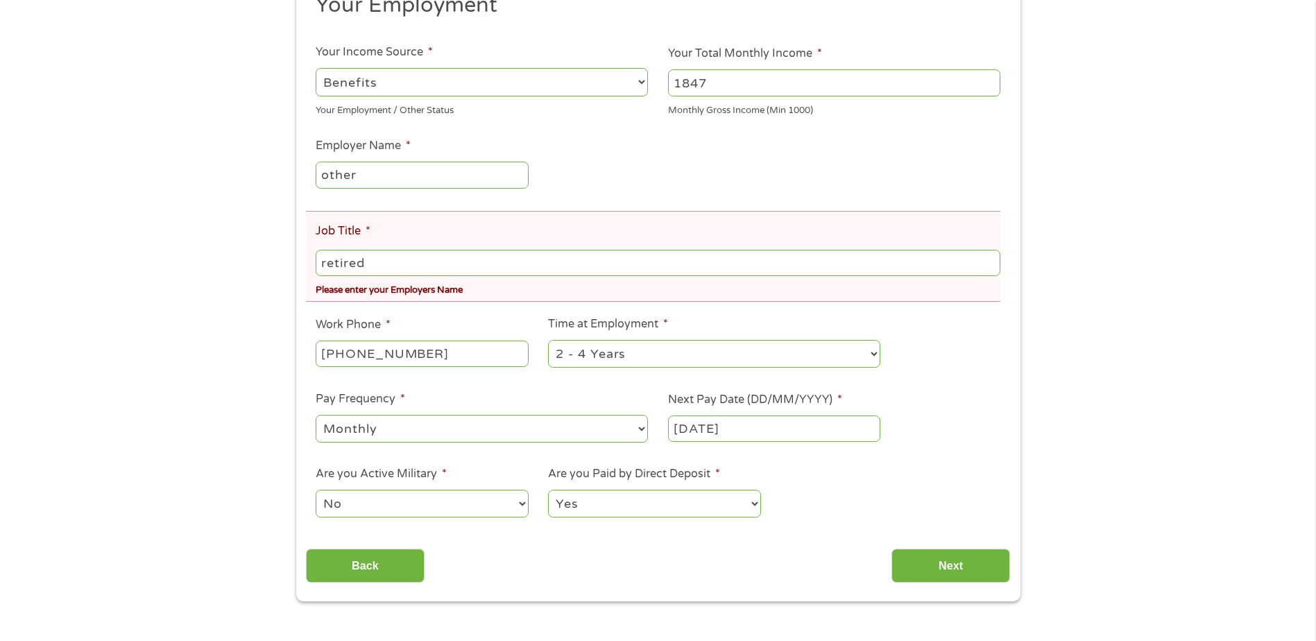
scroll to position [278, 0]
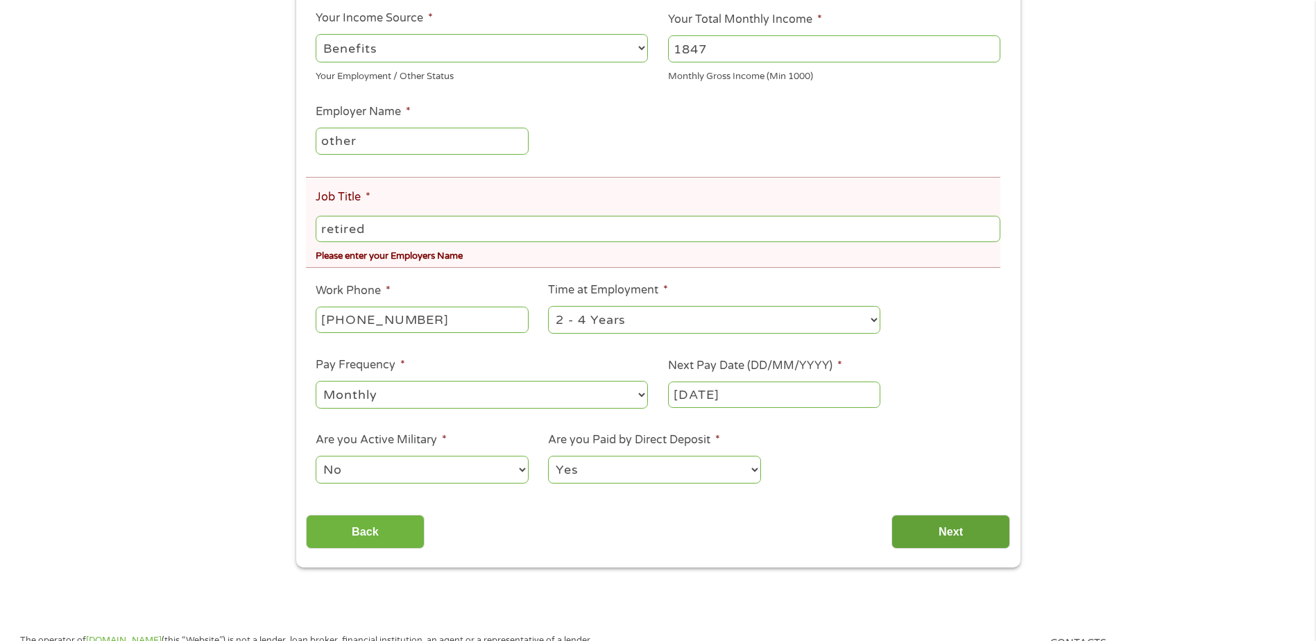
type input "retired"
click at [966, 531] on input "Next" at bounding box center [950, 532] width 119 height 34
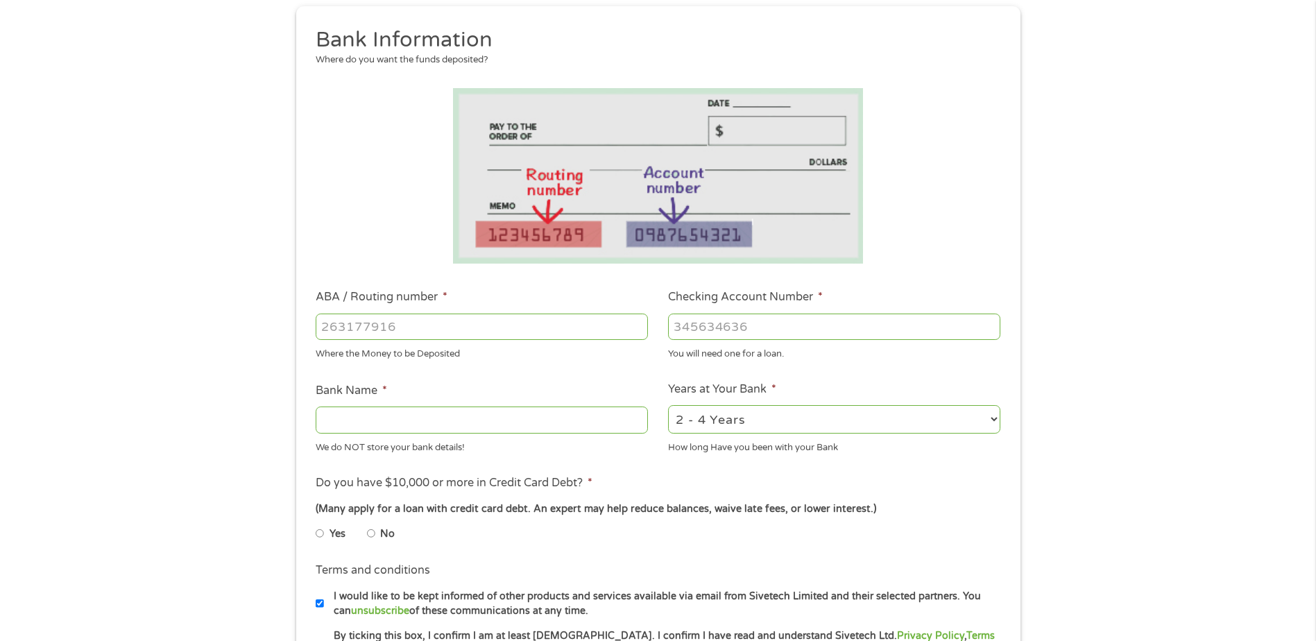
scroll to position [208, 0]
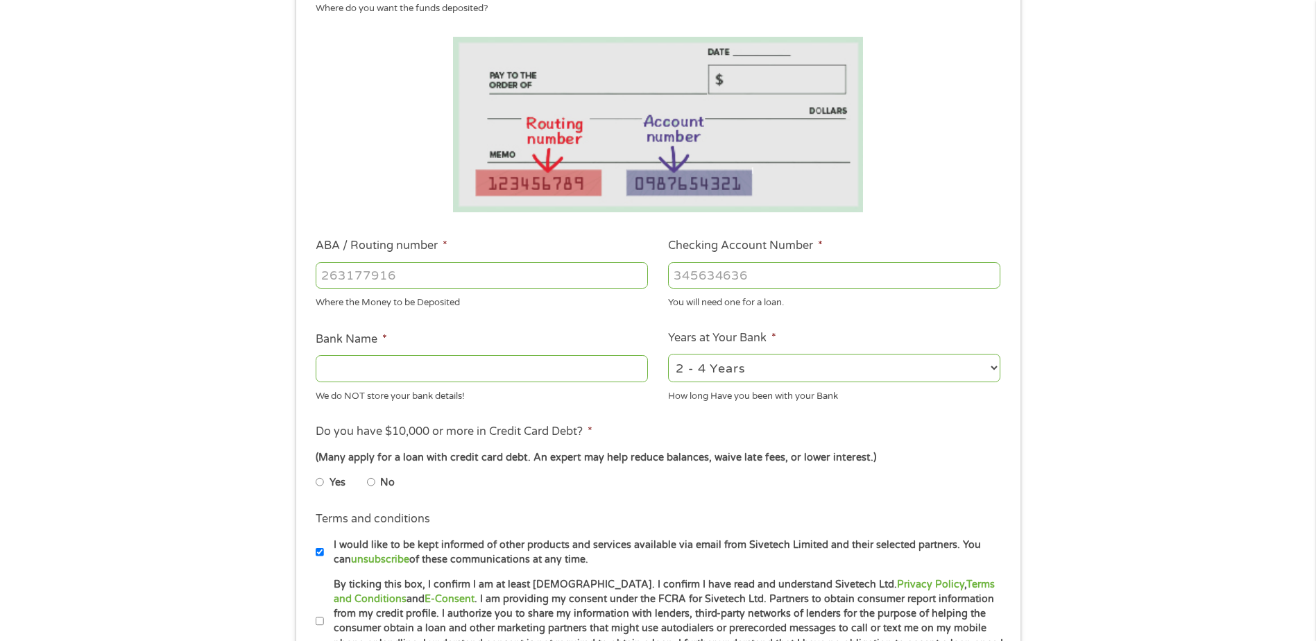
click at [368, 481] on input "No" at bounding box center [371, 482] width 8 height 22
radio input "true"
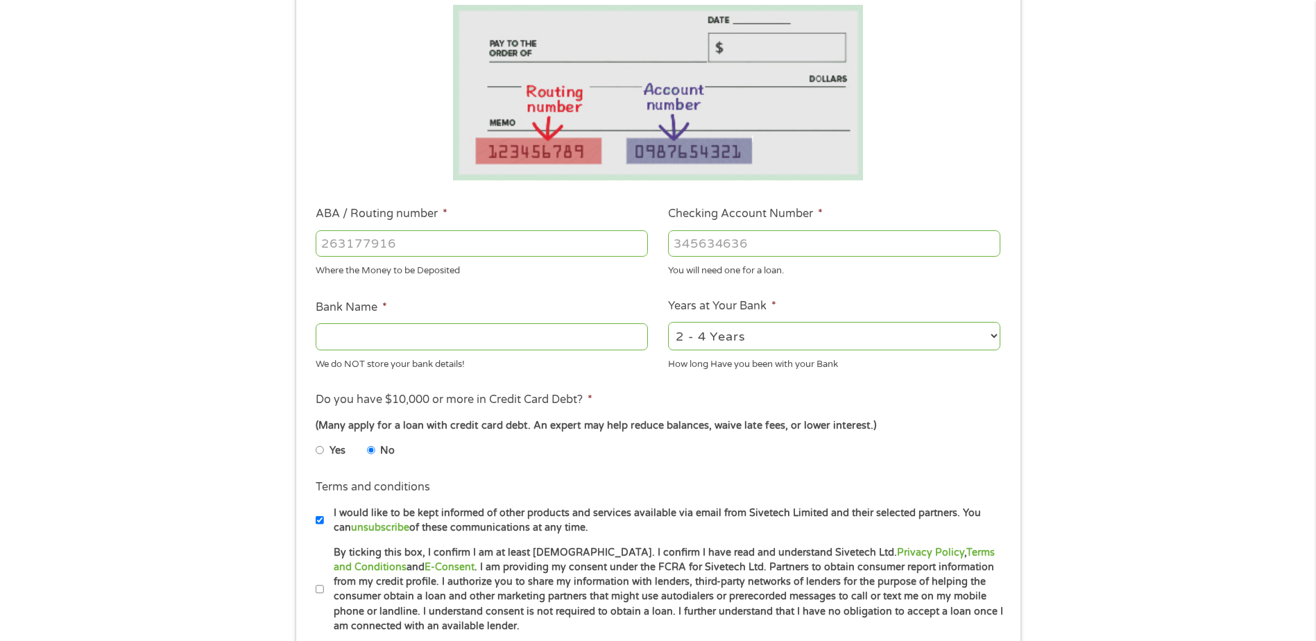
scroll to position [347, 0]
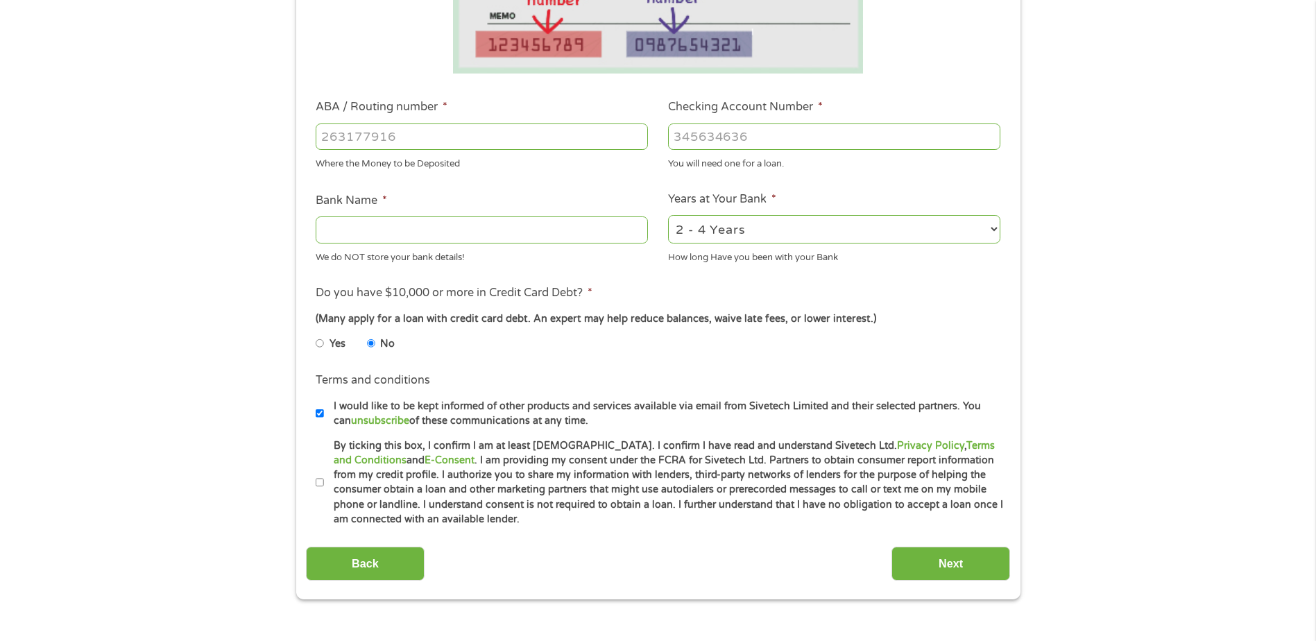
drag, startPoint x: 317, startPoint y: 481, endPoint x: 334, endPoint y: 486, distance: 18.0
click at [317, 481] on input "By ticking this box, I confirm I am at least [DEMOGRAPHIC_DATA]. I confirm I ha…" at bounding box center [320, 483] width 8 height 22
checkbox input "true"
drag, startPoint x: 937, startPoint y: 554, endPoint x: 946, endPoint y: 561, distance: 11.5
click at [946, 561] on input "Next" at bounding box center [950, 564] width 119 height 34
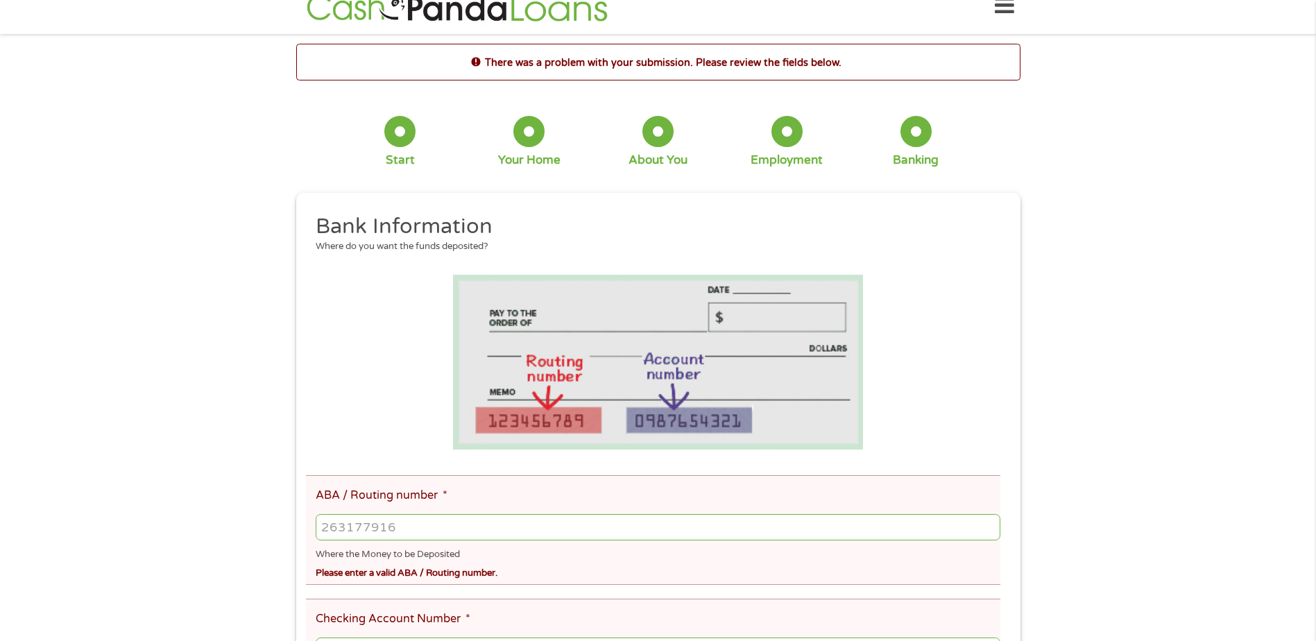
scroll to position [0, 0]
